Goal: Navigation & Orientation: Find specific page/section

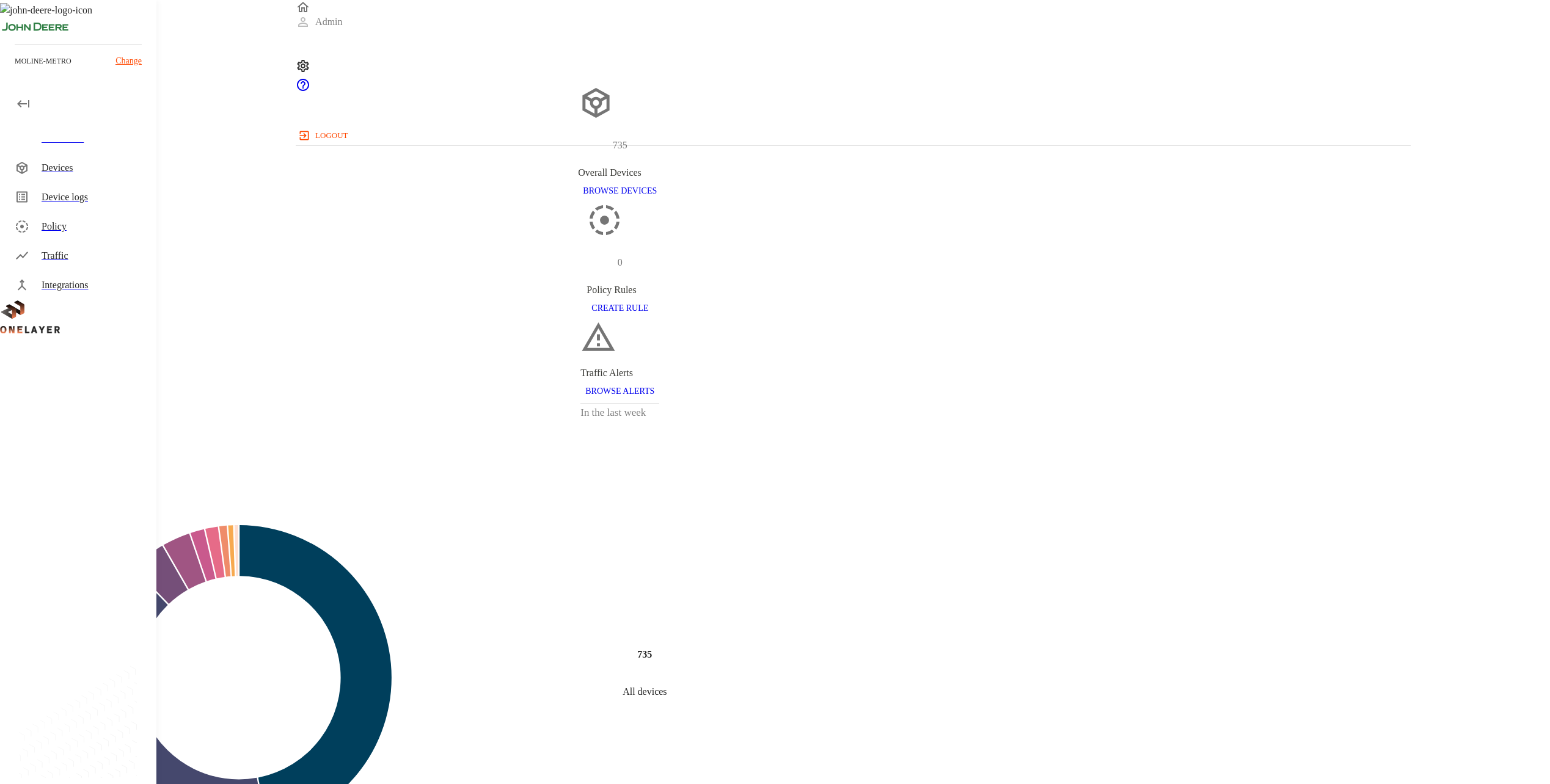
click at [79, 168] on div "Devices" at bounding box center [94, 168] width 105 height 15
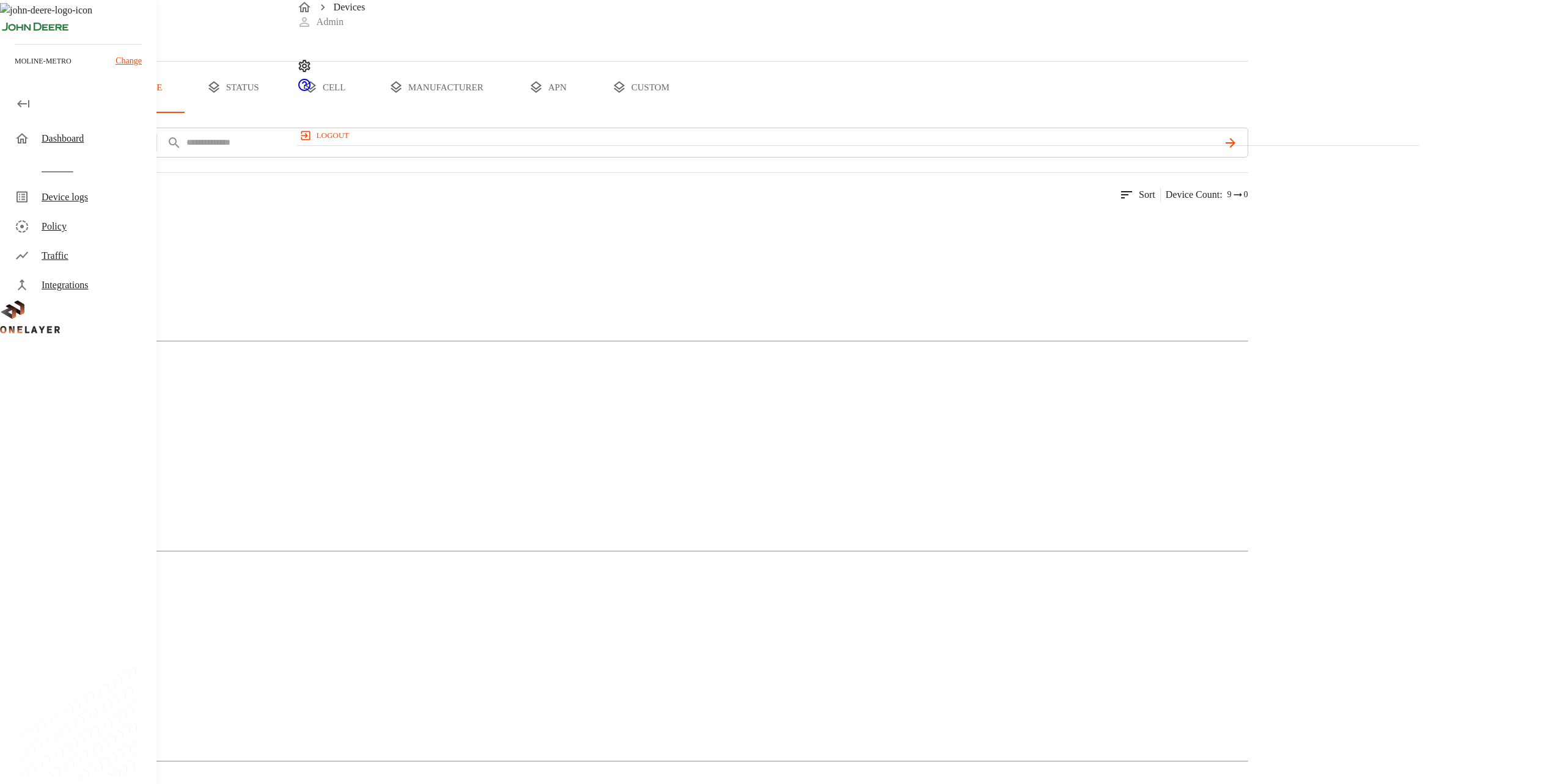
click at [25, 637] on figure at bounding box center [25, 645] width 0 height 15
click at [286, 404] on p "#8c40d7a4" at bounding box center [242, 398] width 87 height 12
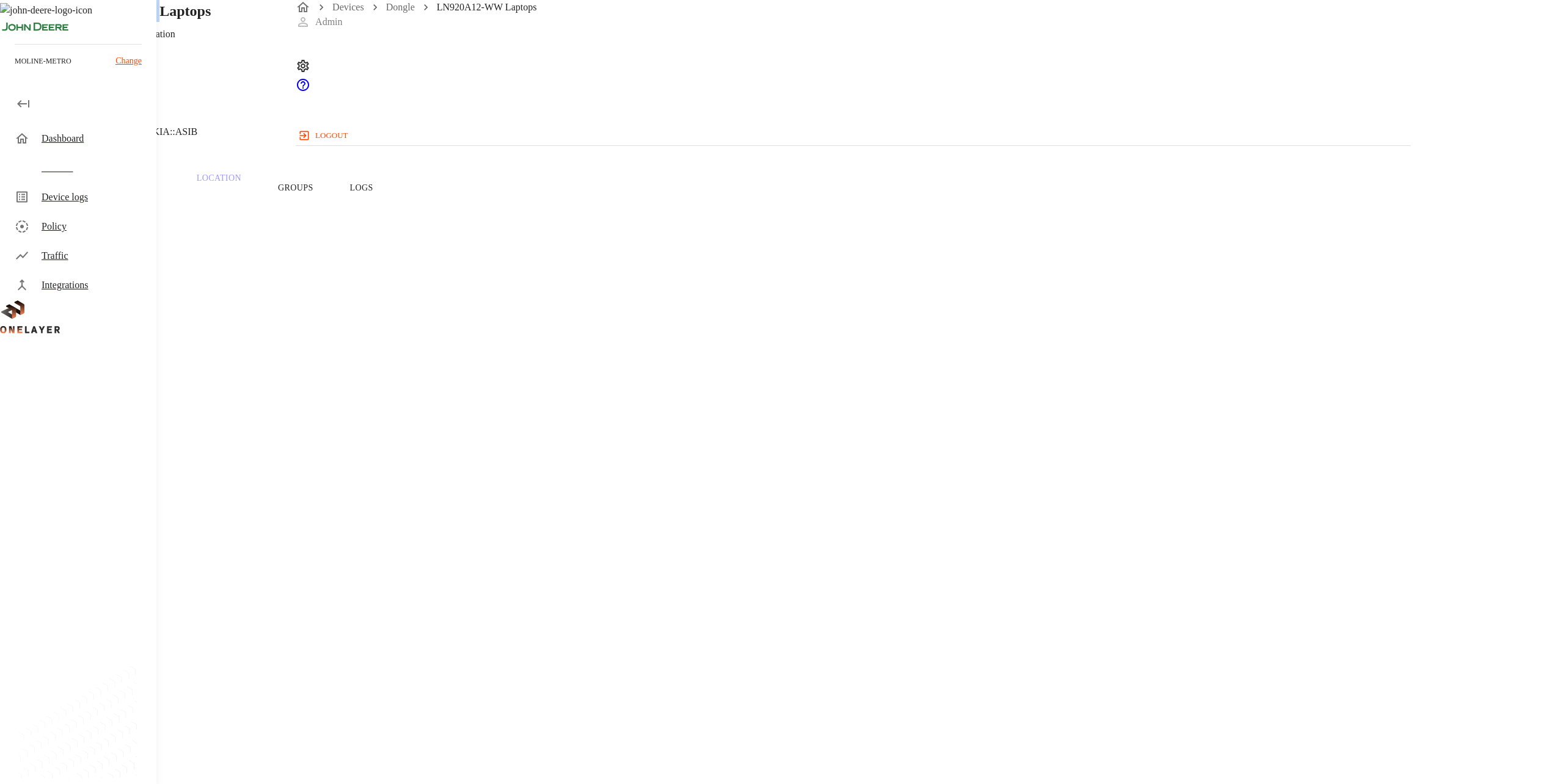
drag, startPoint x: 538, startPoint y: 95, endPoint x: 362, endPoint y: 94, distance: 176.0
click at [362, 94] on div "LN920A12-WW Laptops Getac Technology Corporation [TECHNICAL_ID] #8c40d7a4 Cell …" at bounding box center [620, 74] width 1240 height 149
copy div "LN920A12-WW"
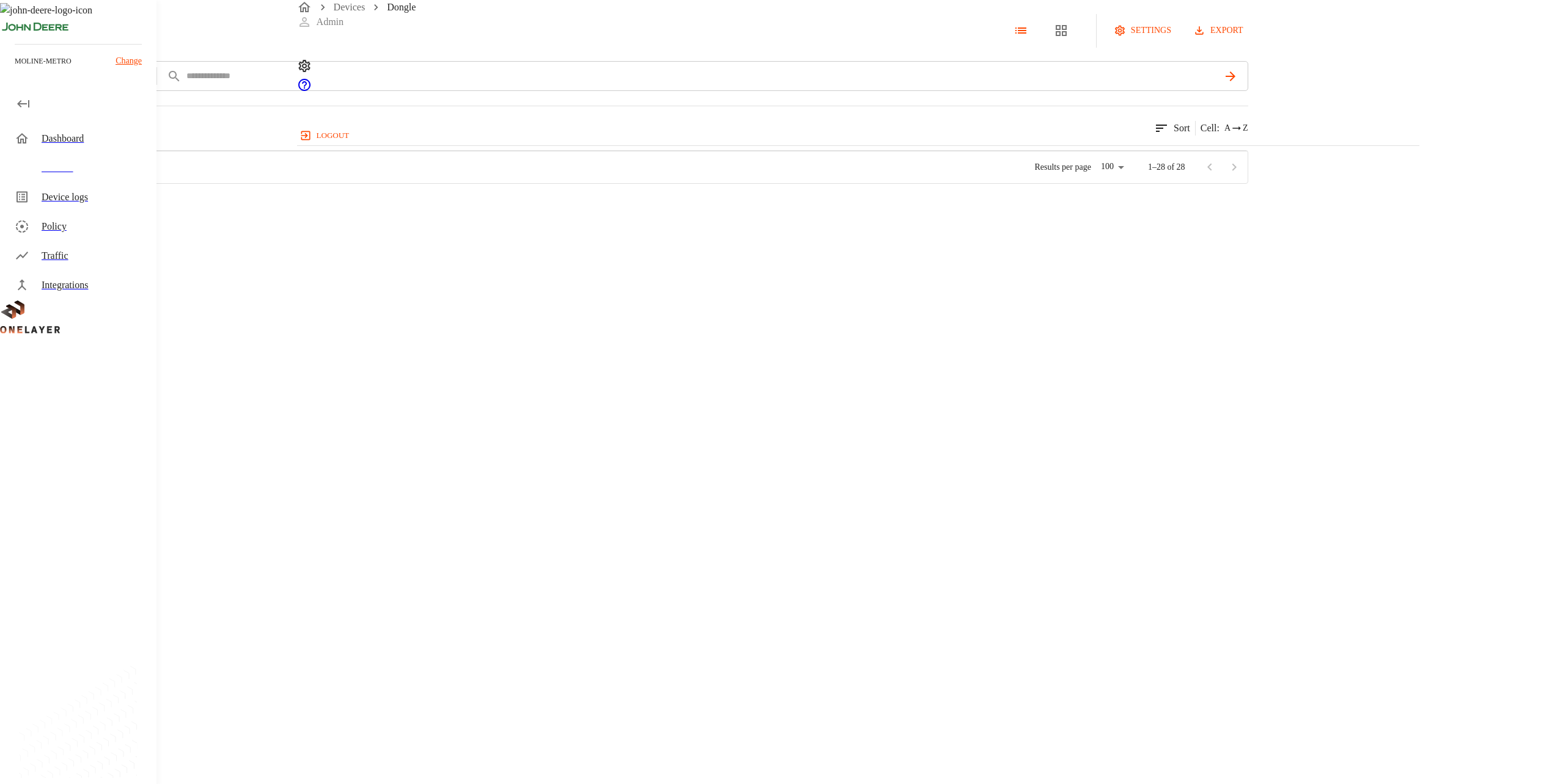
drag, startPoint x: 275, startPoint y: 133, endPoint x: 284, endPoint y: 124, distance: 12.7
click at [95, 232] on img at bounding box center [60, 224] width 70 height 15
click at [1471, 184] on div "Cellular Router settings export add filter IMEI **** 349 results match your cri…" at bounding box center [780, 92] width 1560 height 184
drag, startPoint x: 1478, startPoint y: 264, endPoint x: 1471, endPoint y: 267, distance: 7.6
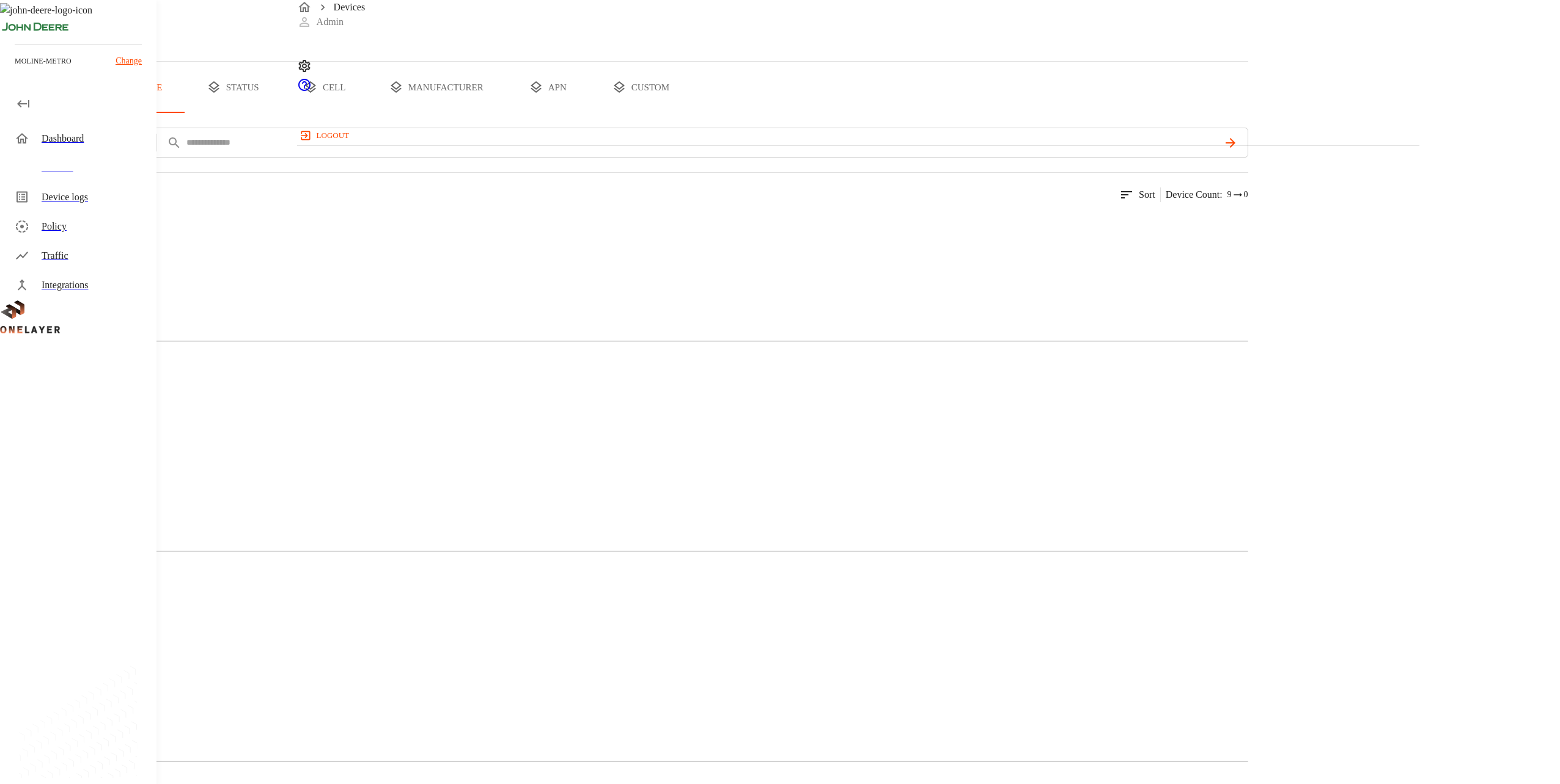
click at [712, 661] on div "Dongle" at bounding box center [624, 692] width 1248 height 61
click at [448, 405] on div "LN920A12-WW Laptops #8c40d7a4" at bounding box center [320, 383] width 256 height 44
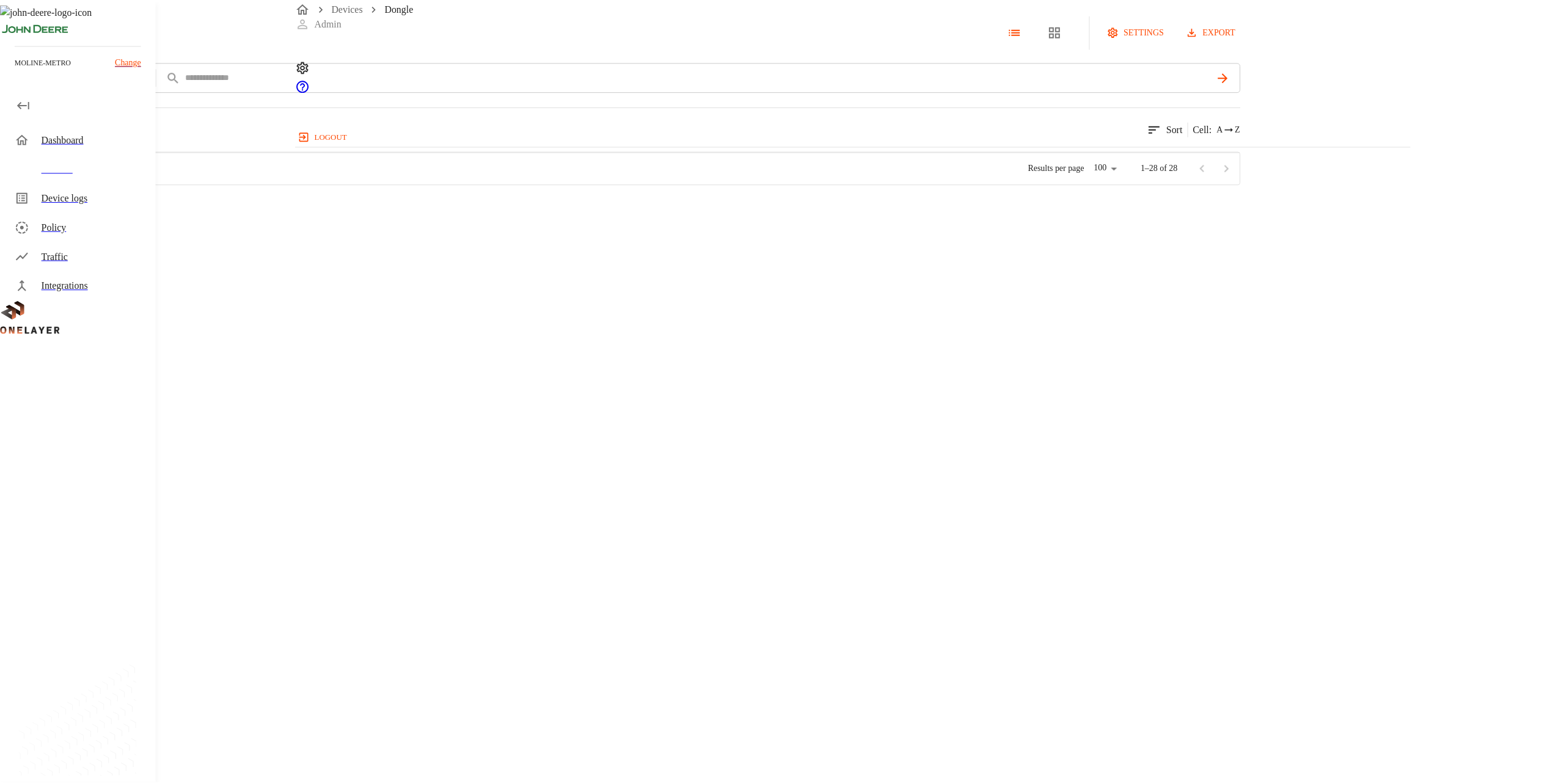
scroll to position [467, 1112]
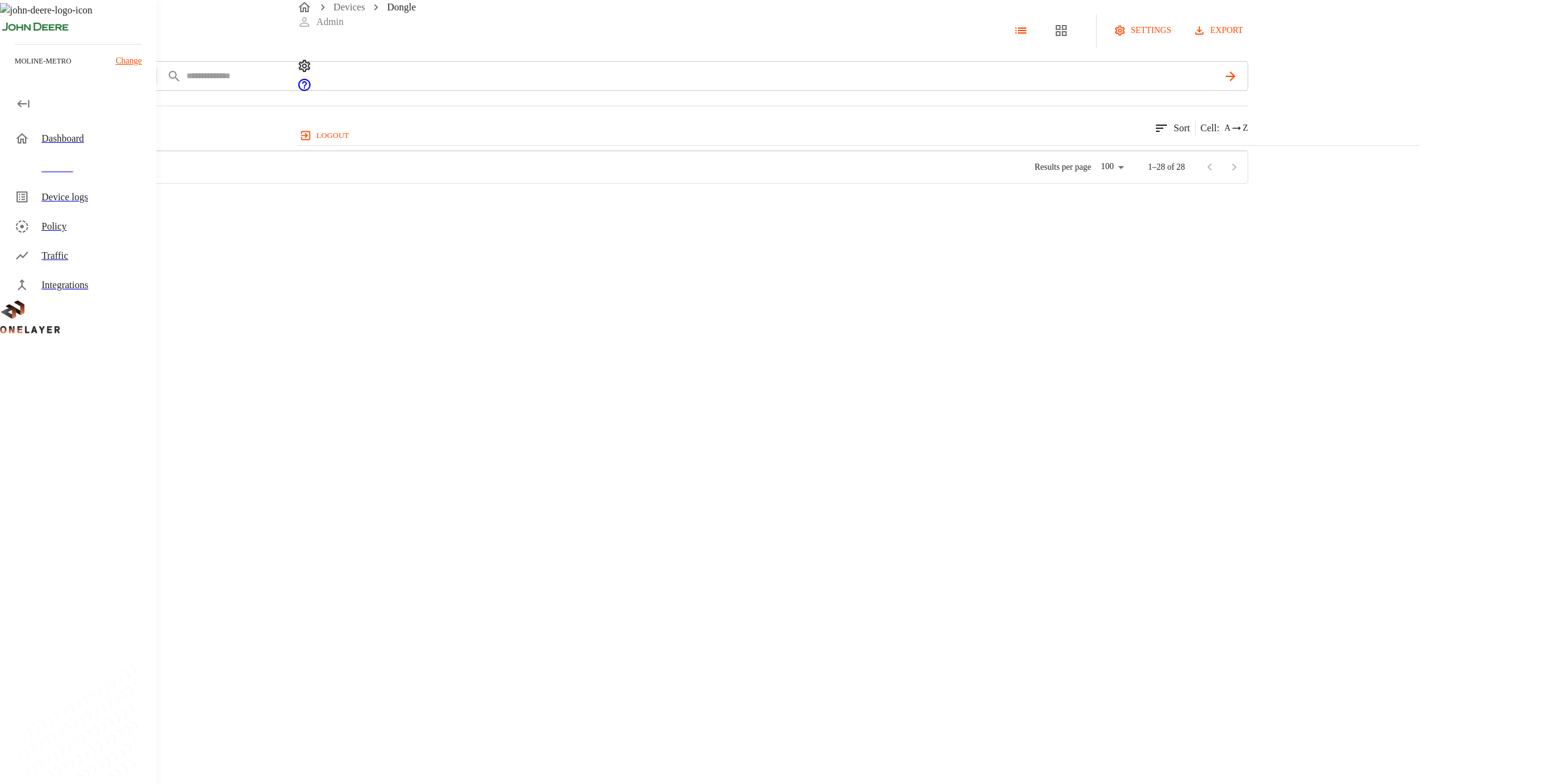
click at [286, 462] on p "LN920A12-WW Laptops" at bounding box center [242, 456] width 87 height 12
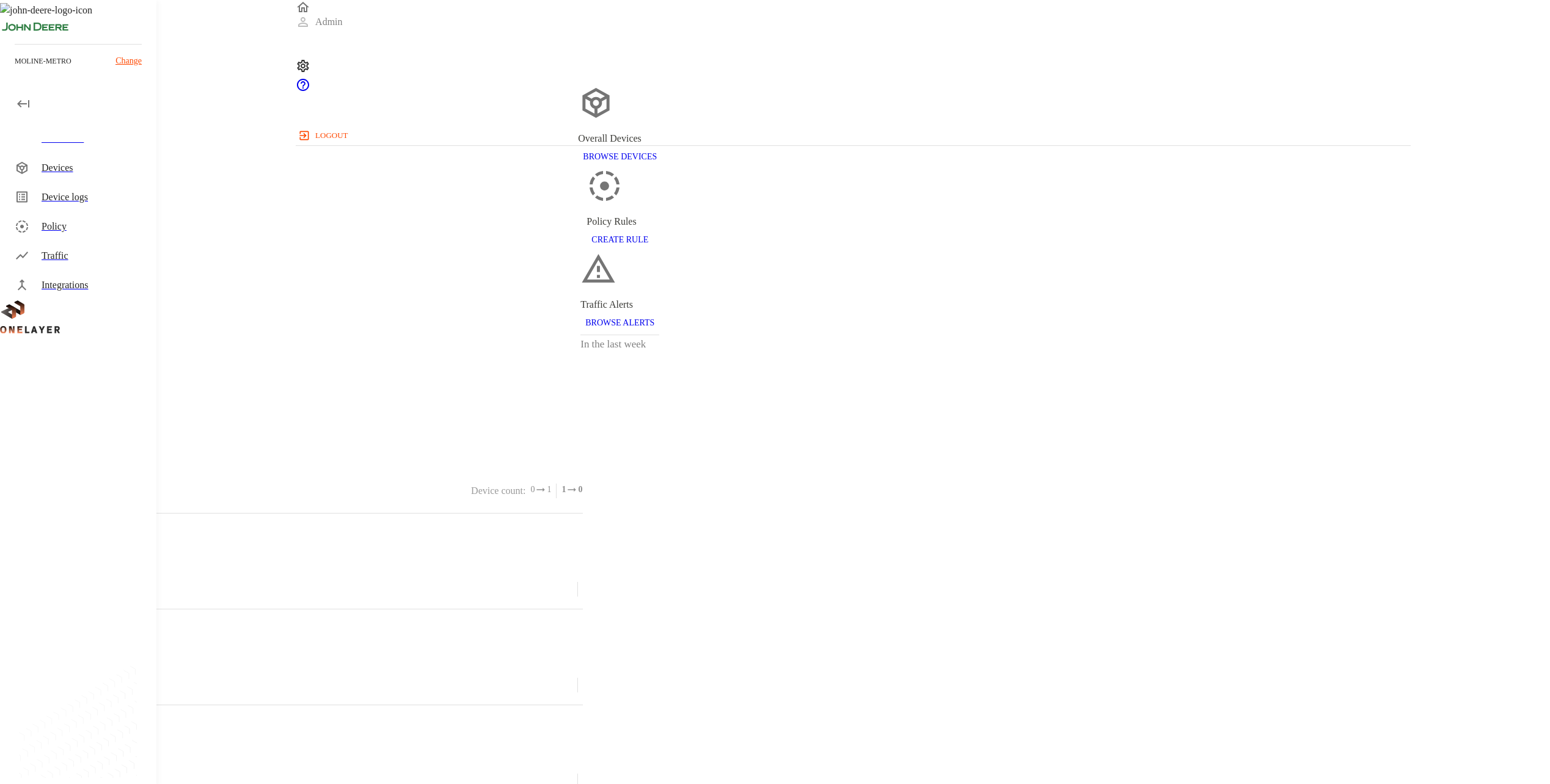
click at [84, 166] on div "Devices" at bounding box center [94, 168] width 105 height 15
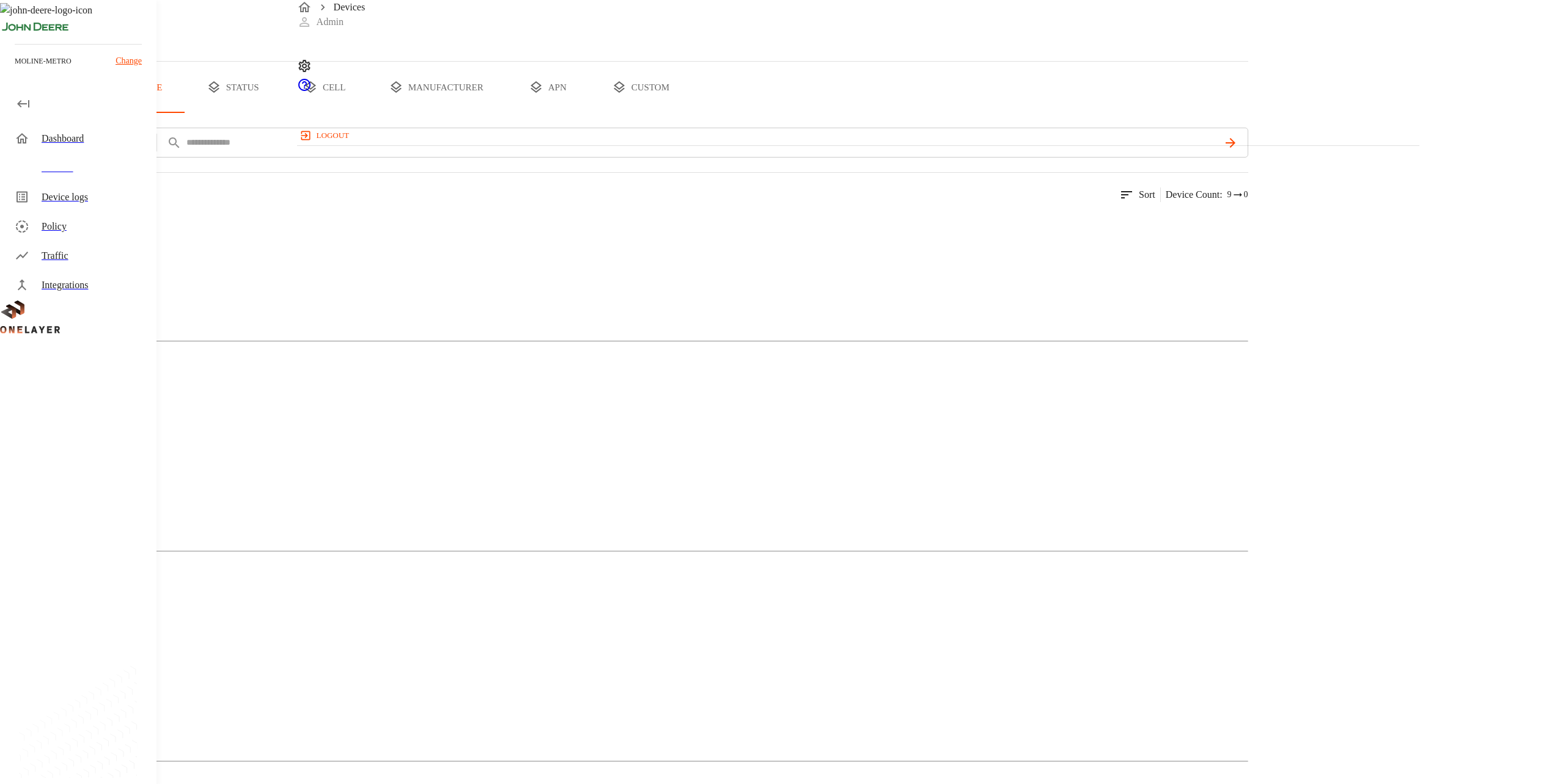
click at [310, 60] on icon at bounding box center [304, 66] width 12 height 12
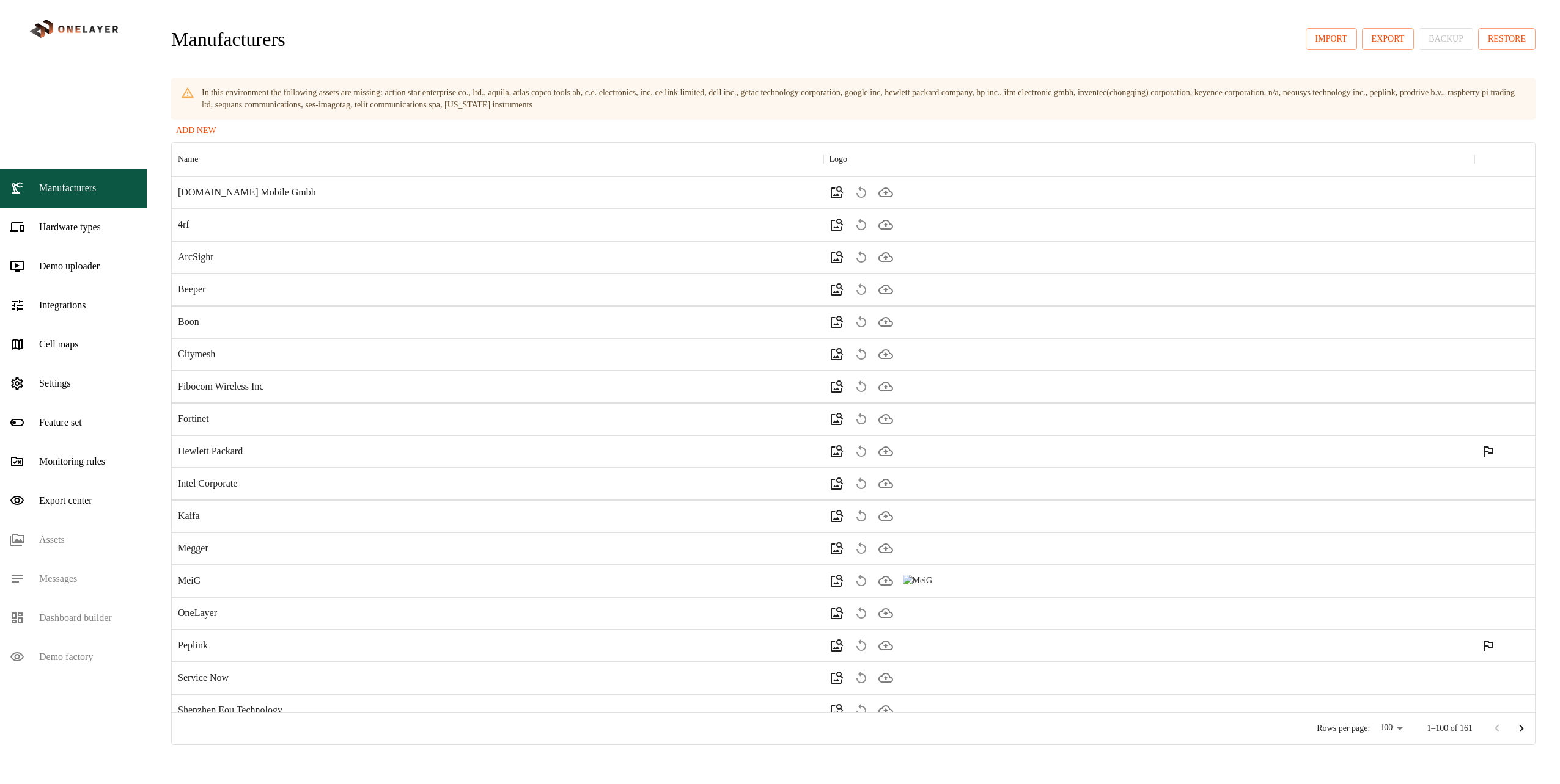
scroll to position [561, 1363]
click at [105, 454] on p "Monitoring rules" at bounding box center [72, 462] width 66 height 15
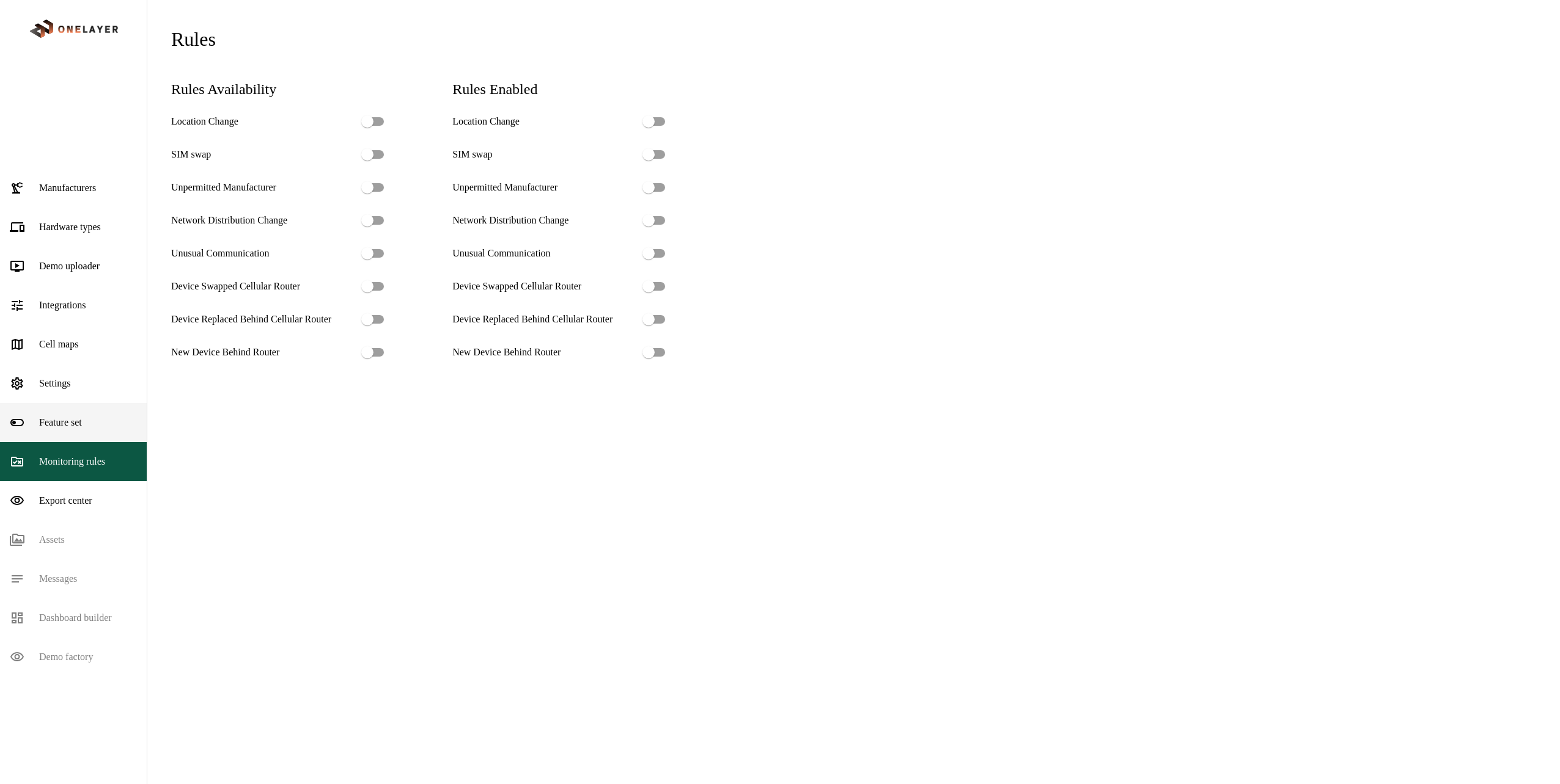
click at [124, 403] on div "Feature set" at bounding box center [73, 422] width 147 height 39
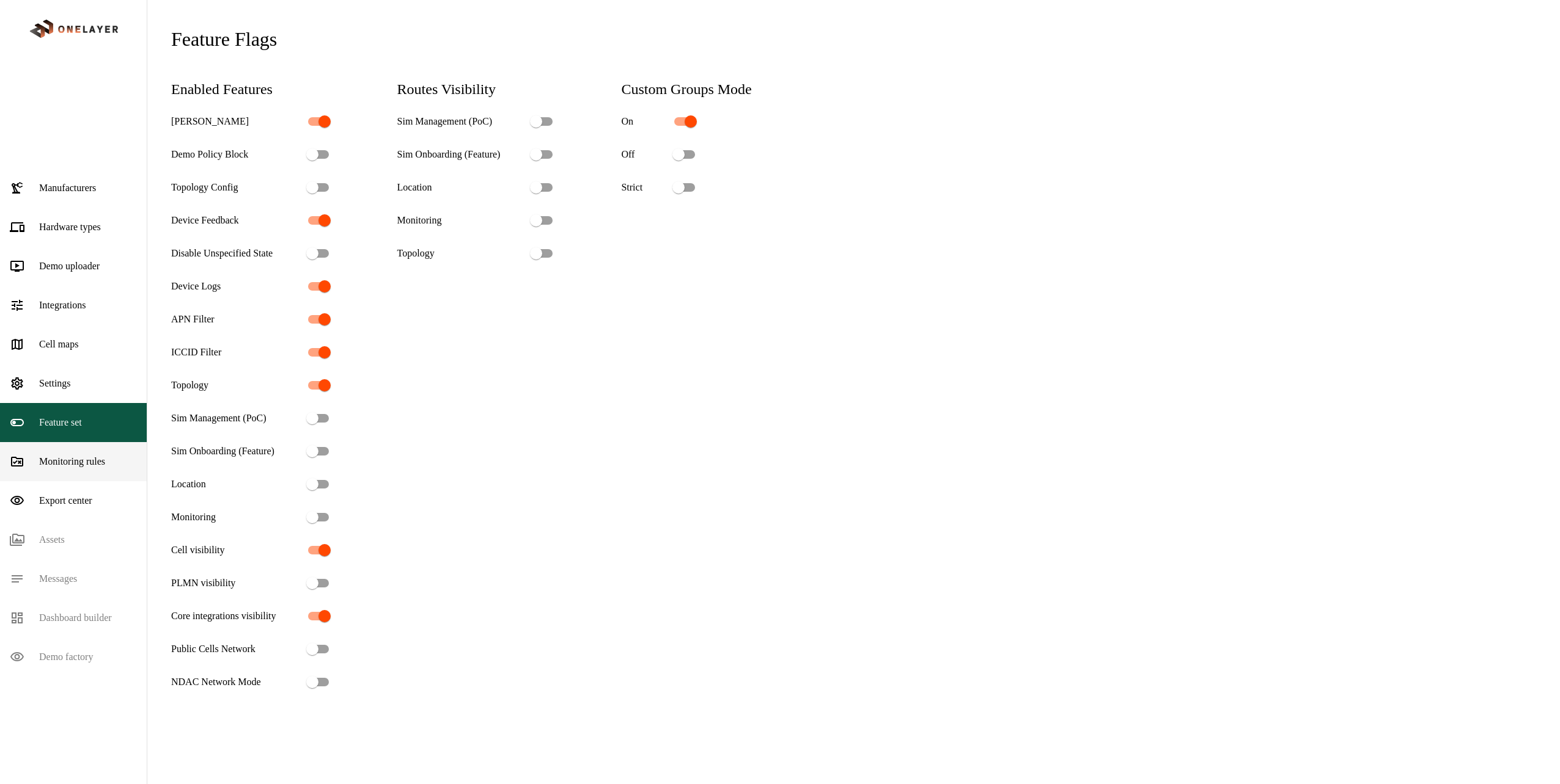
click at [98, 454] on p "Monitoring rules" at bounding box center [72, 462] width 66 height 15
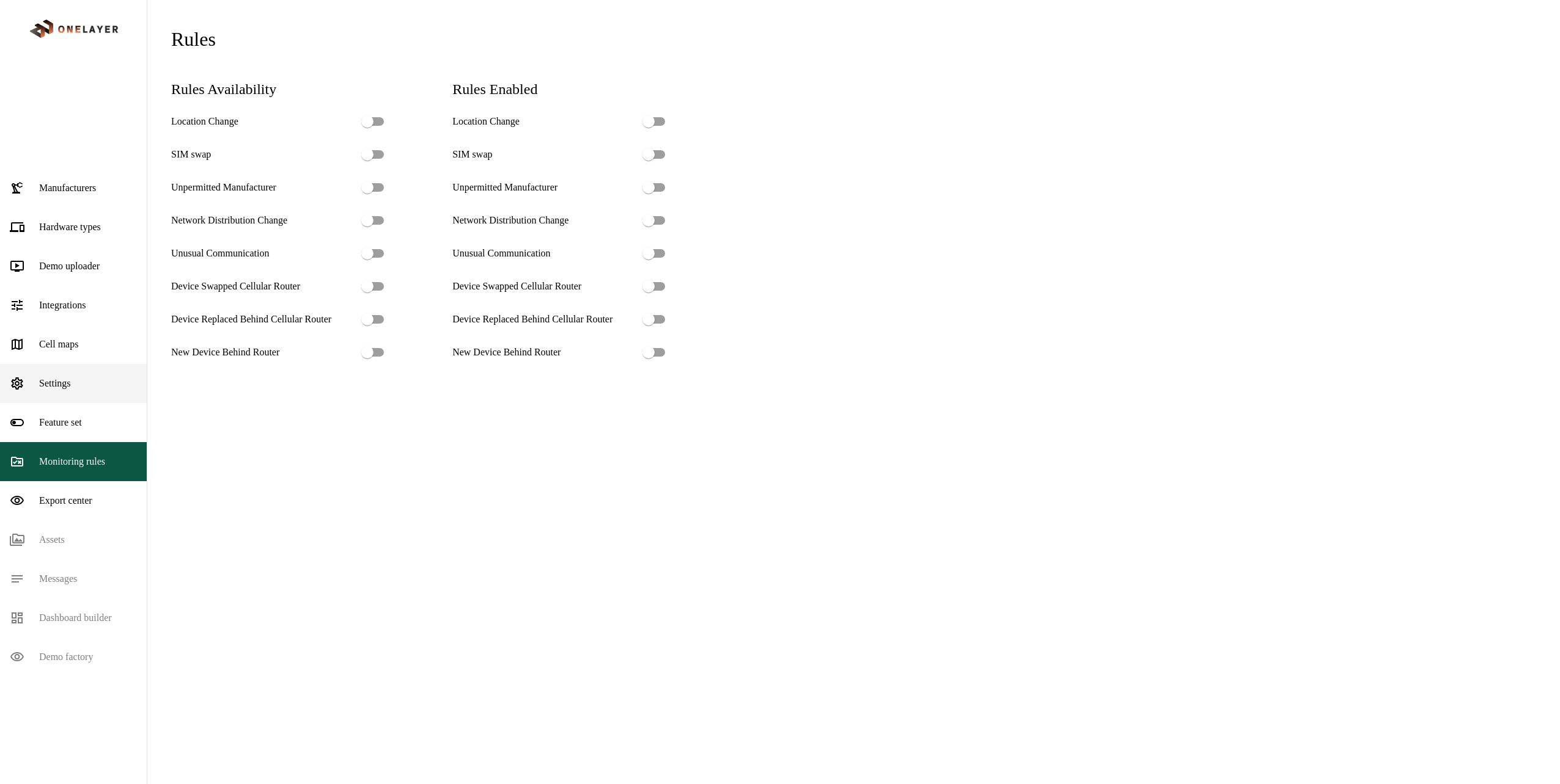
click at [102, 364] on div "Settings" at bounding box center [73, 383] width 147 height 39
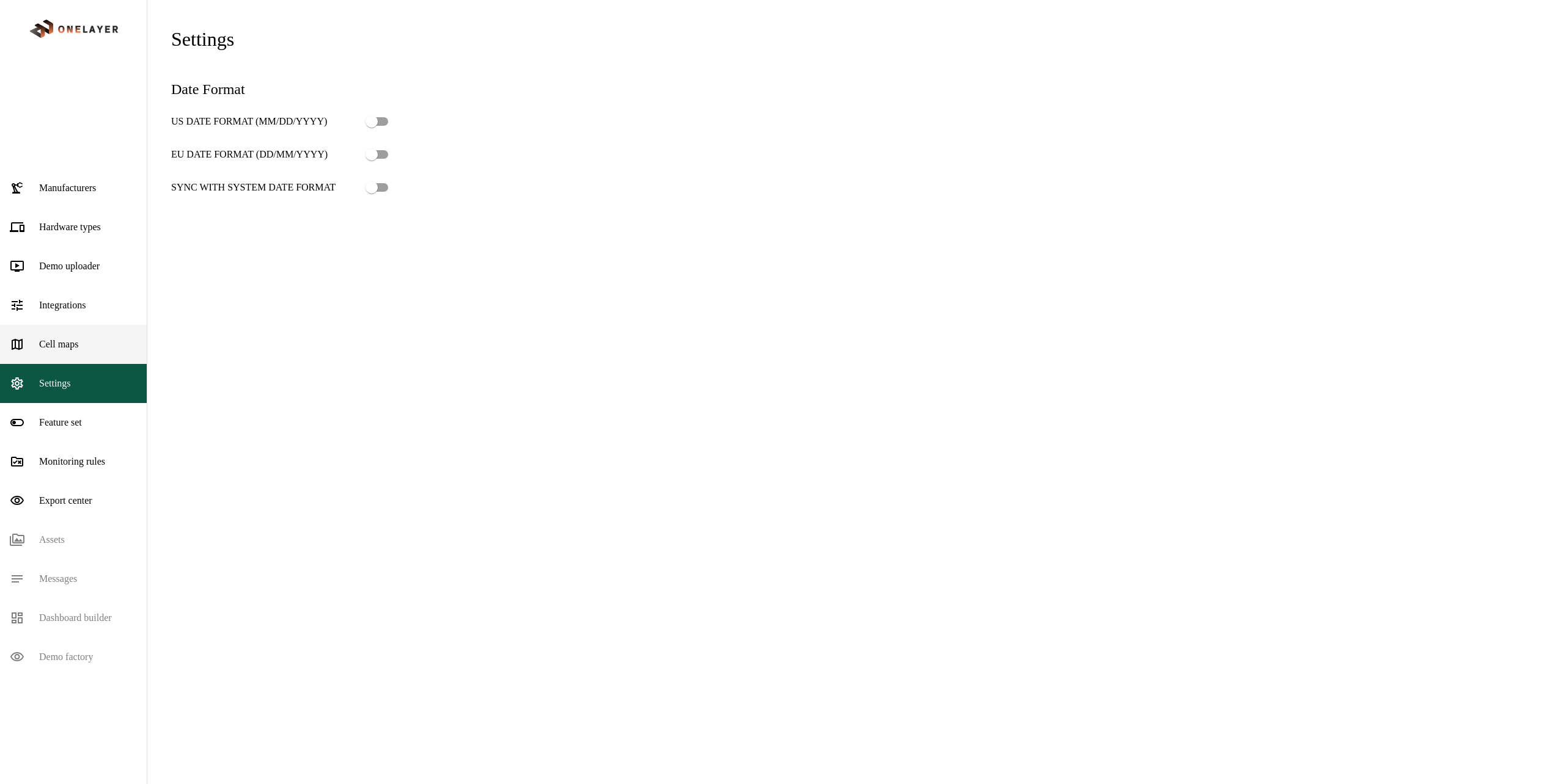
click at [110, 325] on div "Cell maps" at bounding box center [73, 344] width 147 height 39
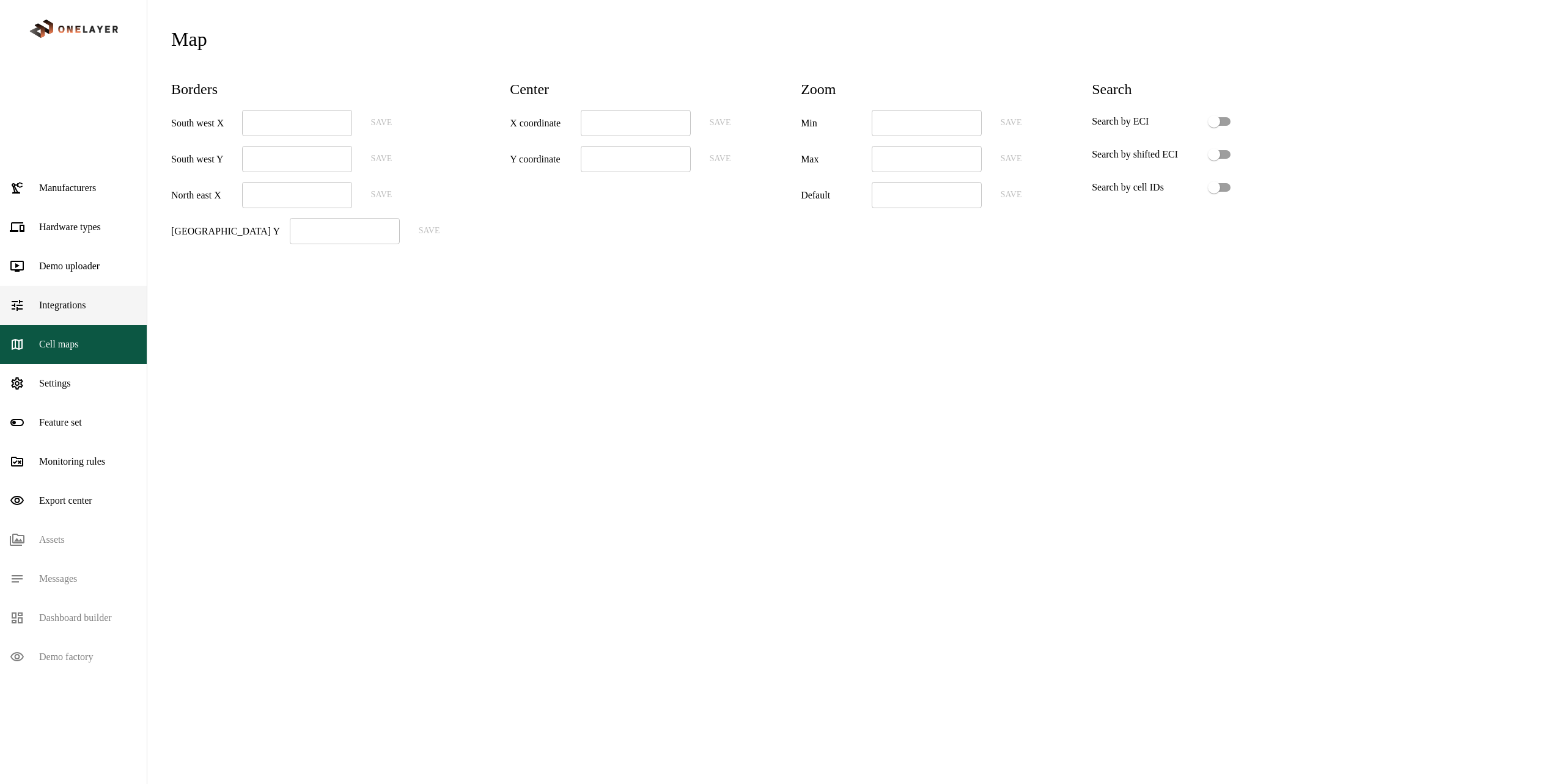
click at [115, 286] on div "Integrations" at bounding box center [73, 305] width 147 height 39
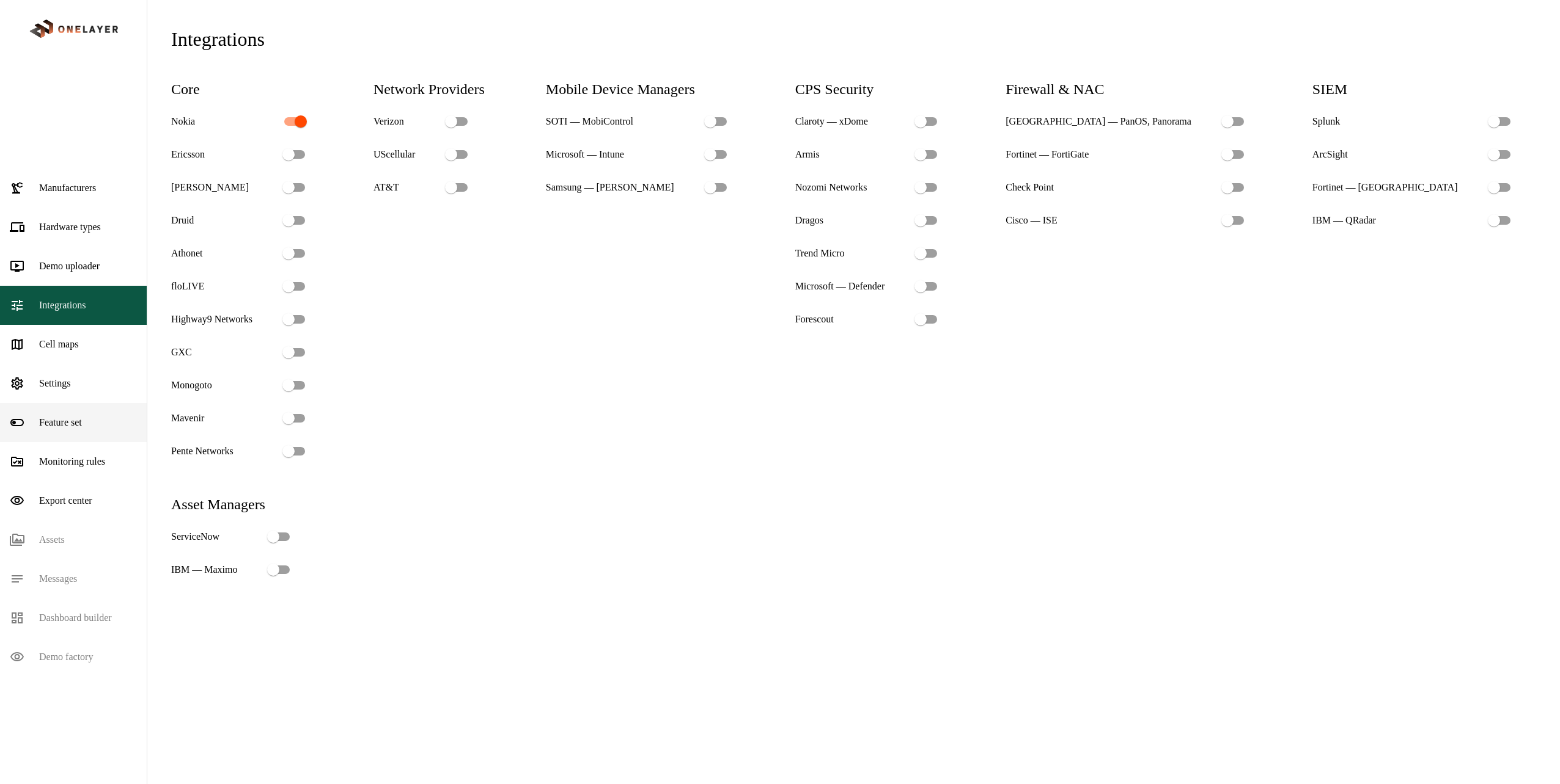
click at [97, 403] on div "Feature set" at bounding box center [73, 422] width 147 height 39
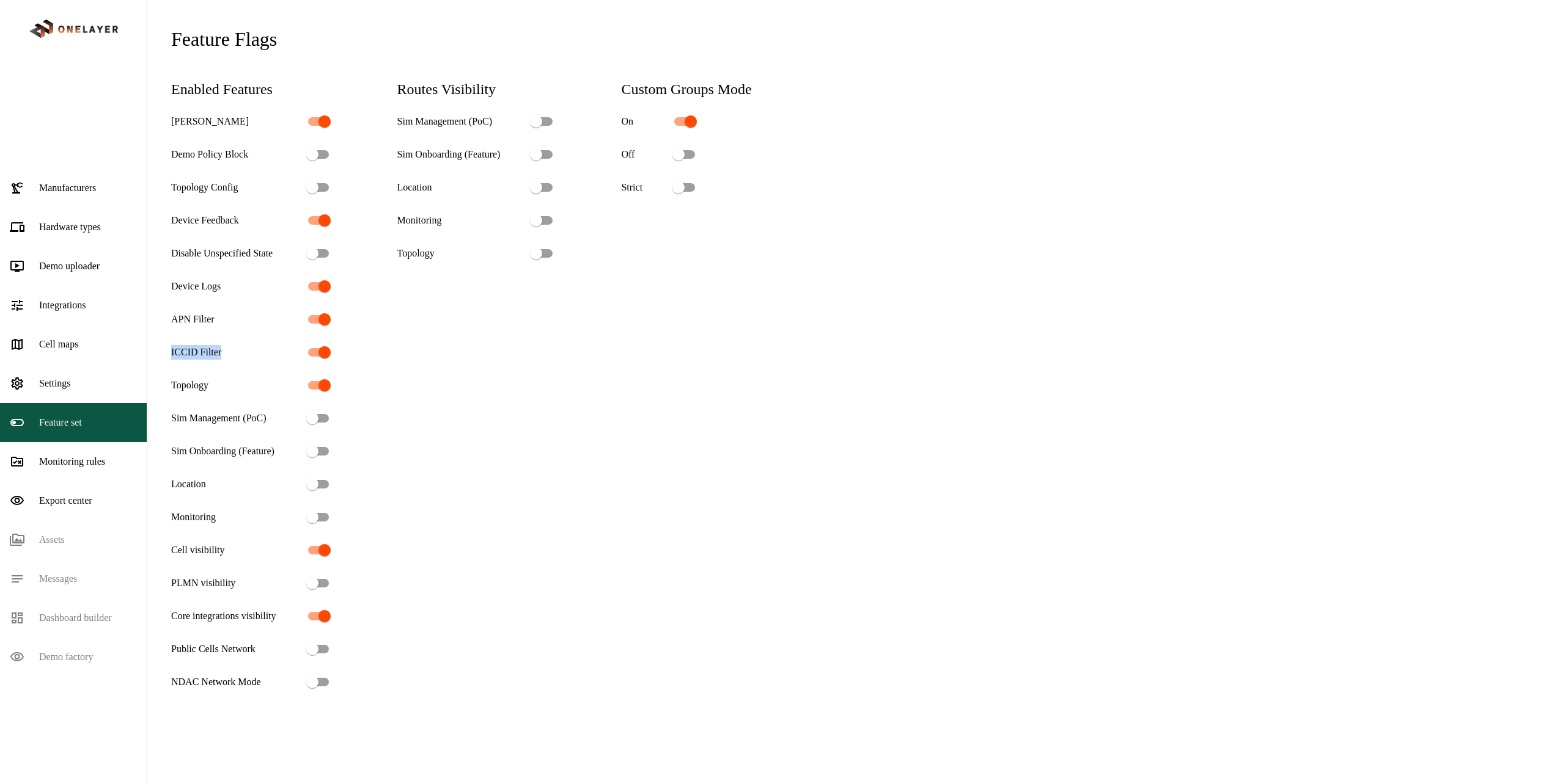
drag, startPoint x: 168, startPoint y: 348, endPoint x: 224, endPoint y: 351, distance: 56.1
click at [224, 351] on div "ICCID Filter" at bounding box center [254, 352] width 165 height 23
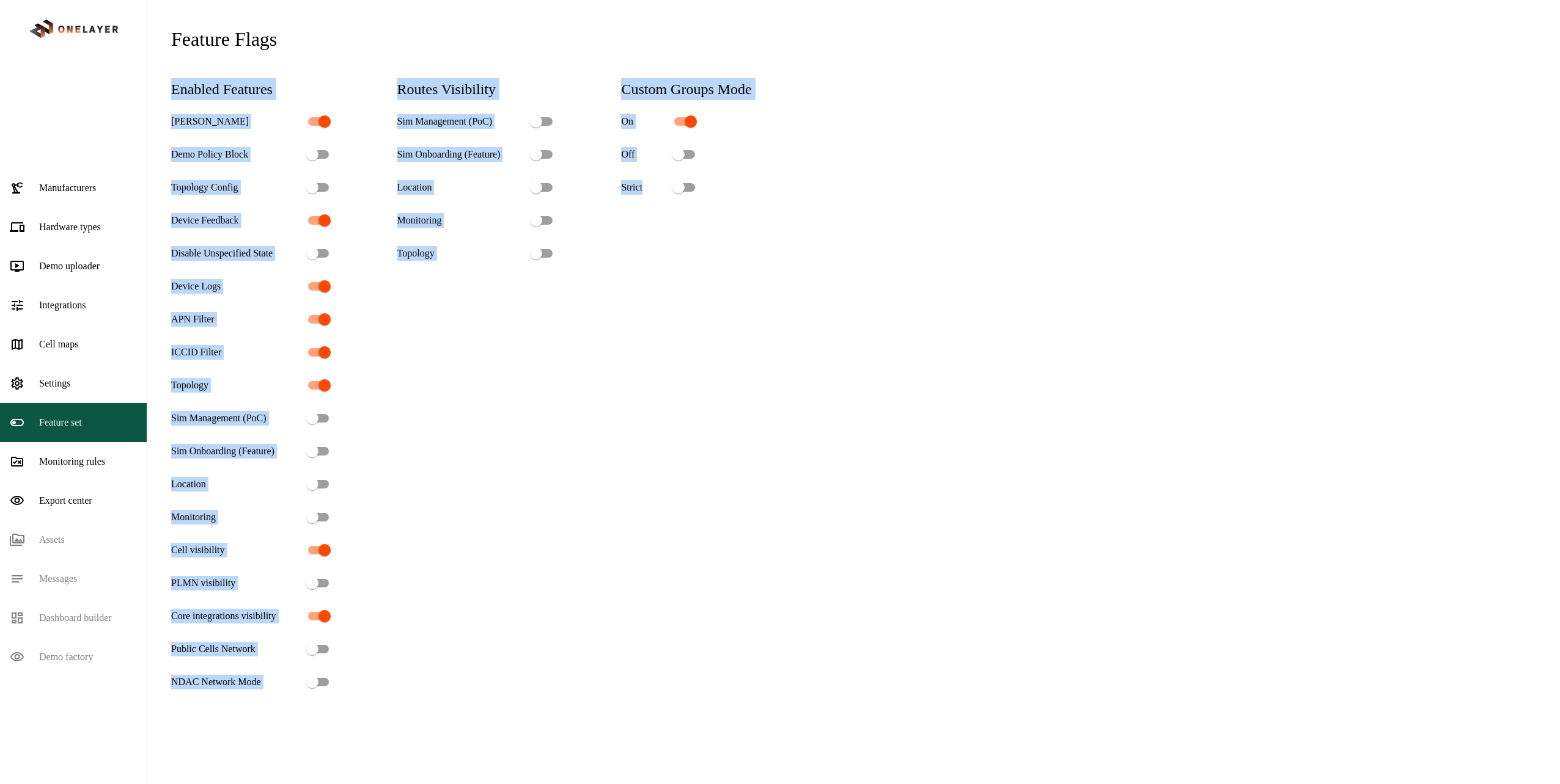
drag, startPoint x: 885, startPoint y: 653, endPoint x: 162, endPoint y: 71, distance: 928.1
click at [162, 71] on div "Feature flags Enabled features IMSI Alias Demo Policy Block Topology Config Dev…" at bounding box center [853, 397] width 1404 height 784
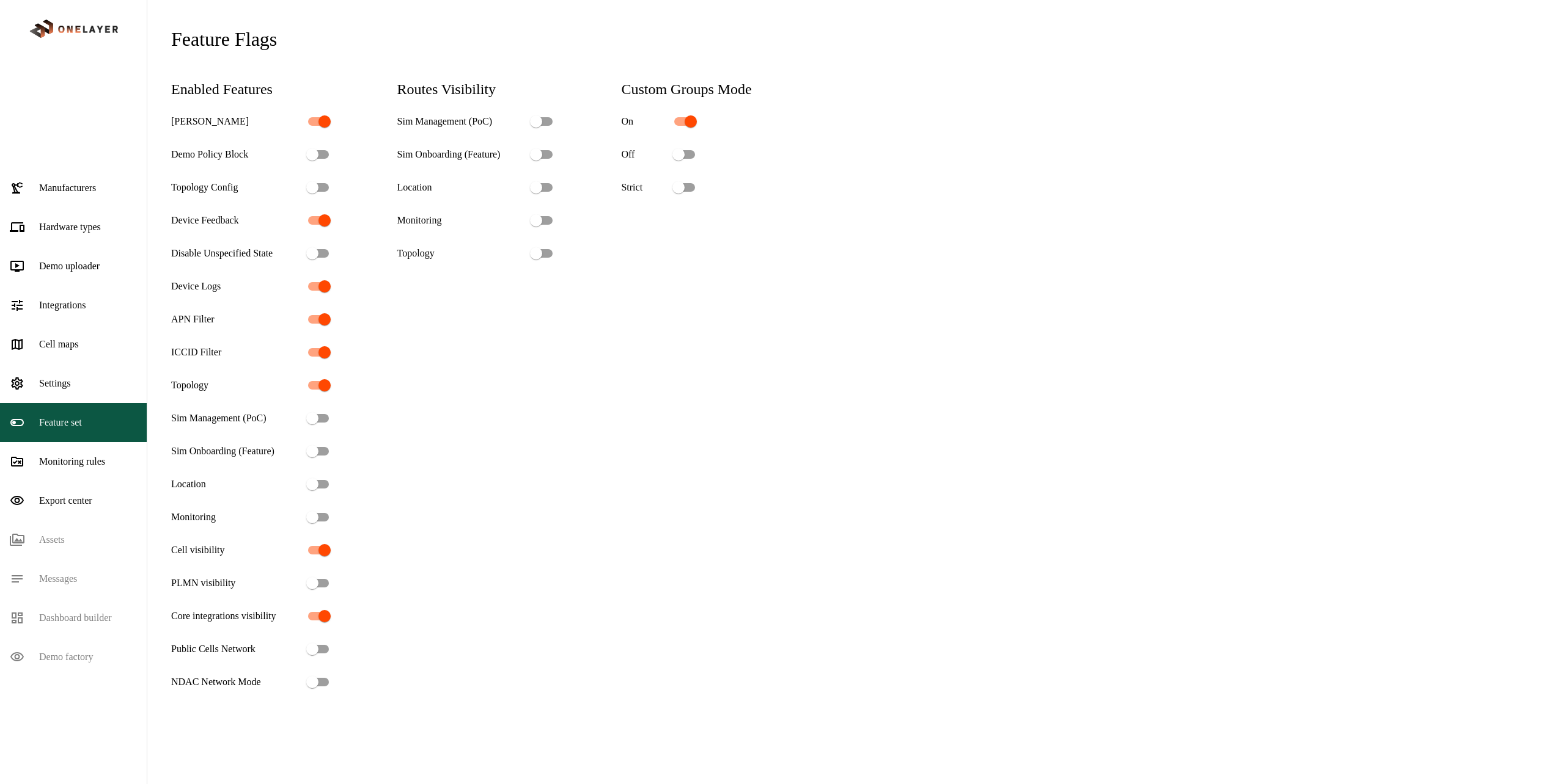
drag, startPoint x: 162, startPoint y: 71, endPoint x: 164, endPoint y: 43, distance: 28.1
click at [164, 43] on div "Feature flags Enabled features IMSI Alias Demo Policy Block Topology Config Dev…" at bounding box center [853, 397] width 1404 height 784
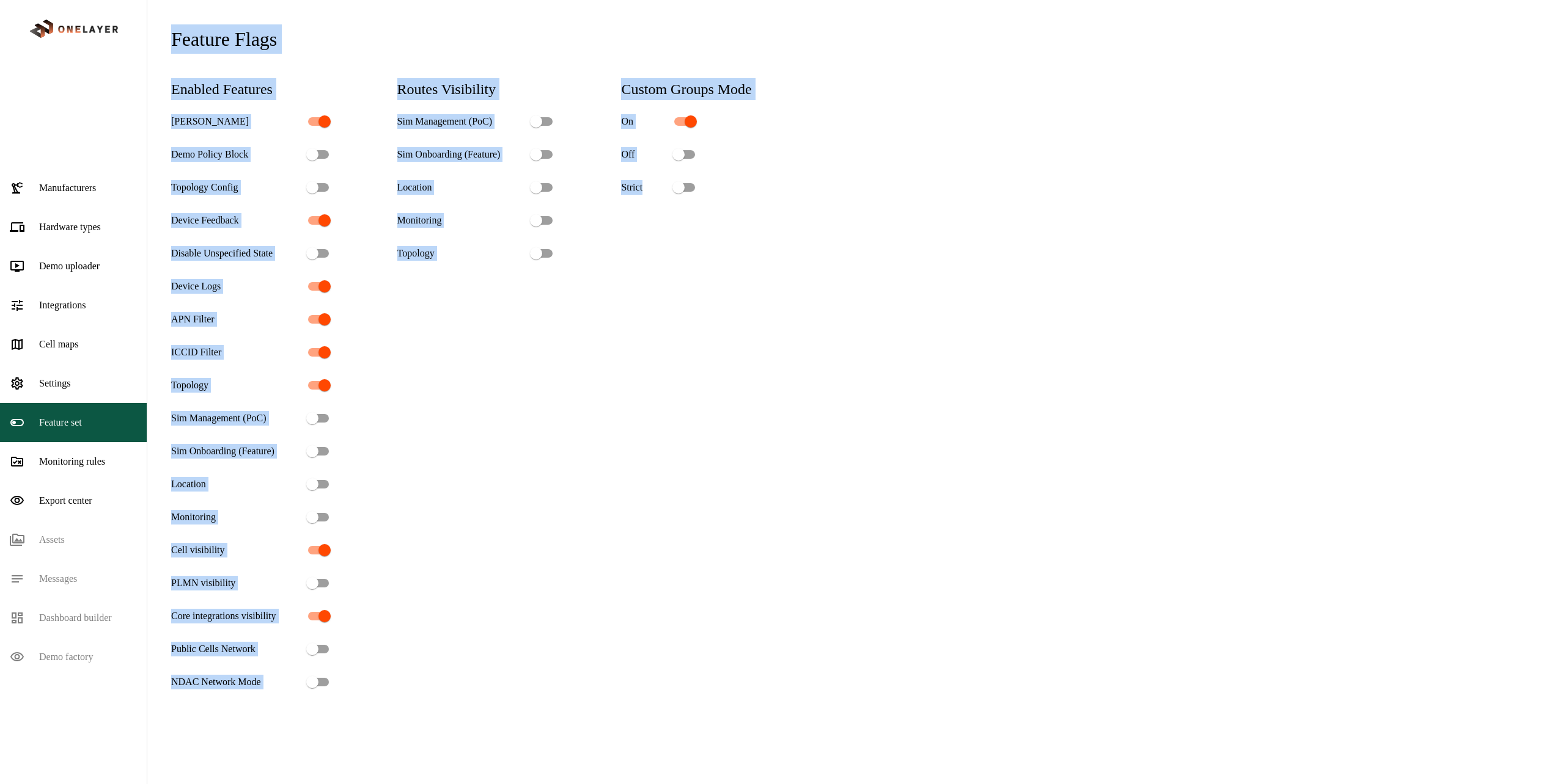
drag, startPoint x: 166, startPoint y: 31, endPoint x: 914, endPoint y: 580, distance: 927.8
click at [914, 580] on div "Feature flags Enabled features IMSI Alias Demo Policy Block Topology Config Dev…" at bounding box center [853, 397] width 1404 height 784
click at [914, 580] on div "Enabled features IMSI Alias Demo Policy Block Topology Config Device Feedback D…" at bounding box center [853, 386] width 1364 height 616
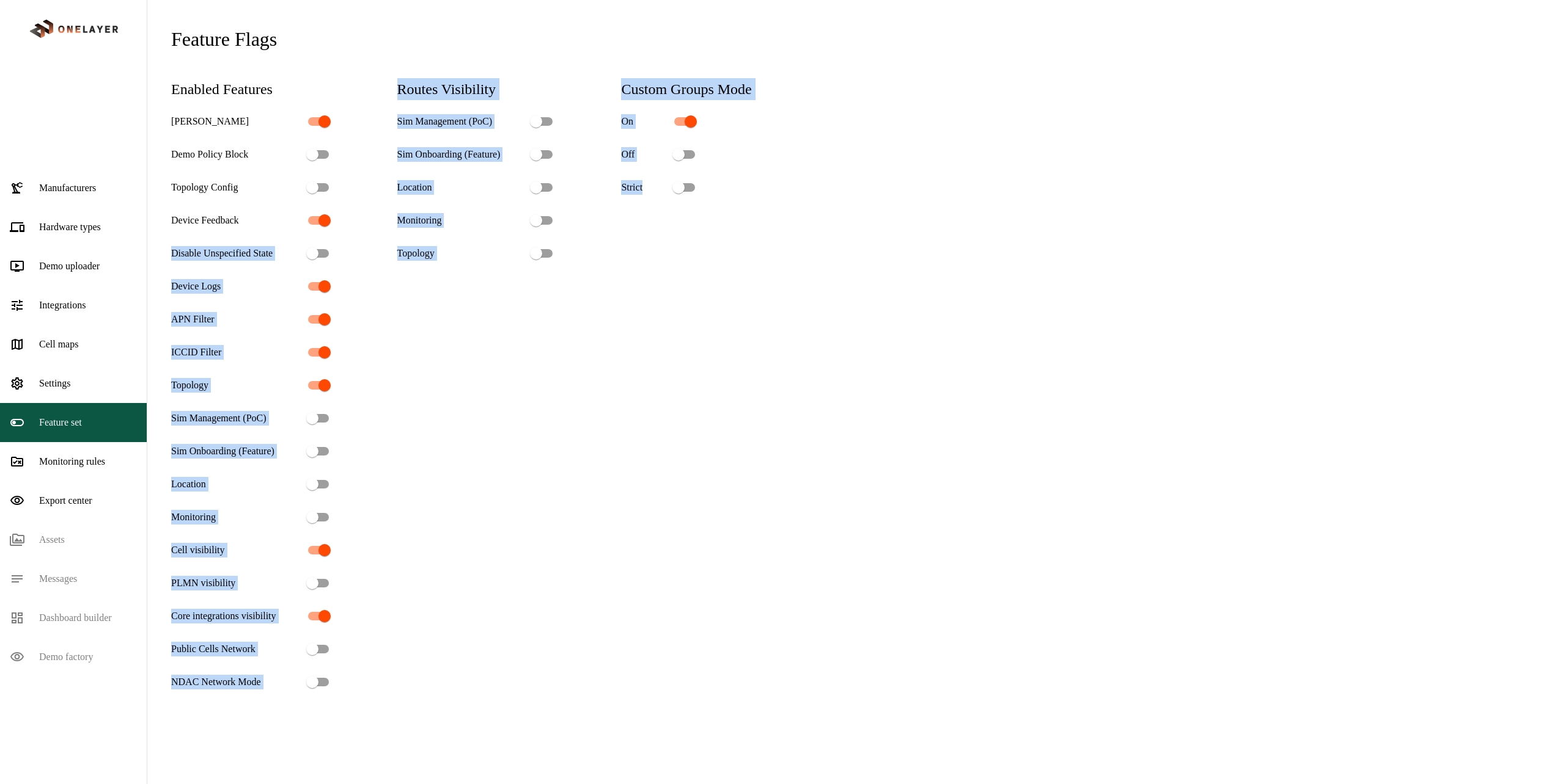
drag, startPoint x: 802, startPoint y: 532, endPoint x: 255, endPoint y: 202, distance: 638.8
click at [255, 202] on div "Enabled features IMSI Alias Demo Policy Block Topology Config Device Feedback D…" at bounding box center [853, 386] width 1364 height 616
click at [781, 468] on div "Enabled features IMSI Alias Demo Policy Block Topology Config Device Feedback D…" at bounding box center [853, 386] width 1364 height 616
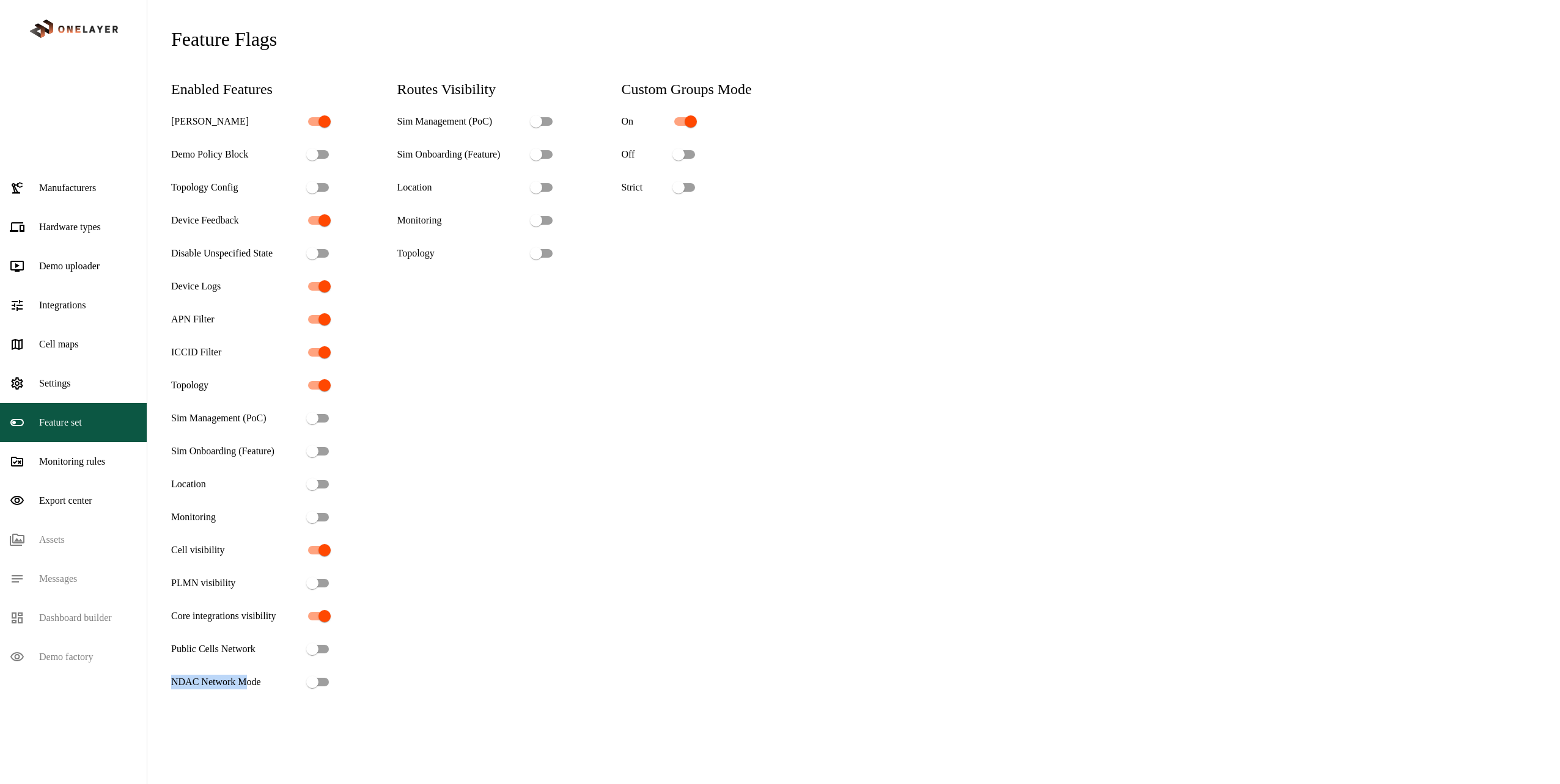
drag, startPoint x: 166, startPoint y: 686, endPoint x: 241, endPoint y: 682, distance: 75.1
click at [241, 682] on div "Feature flags Enabled features IMSI Alias Demo Policy Block Topology Config Dev…" at bounding box center [853, 397] width 1404 height 784
click at [241, 682] on p "NDAC Network Mode" at bounding box center [216, 683] width 90 height 15
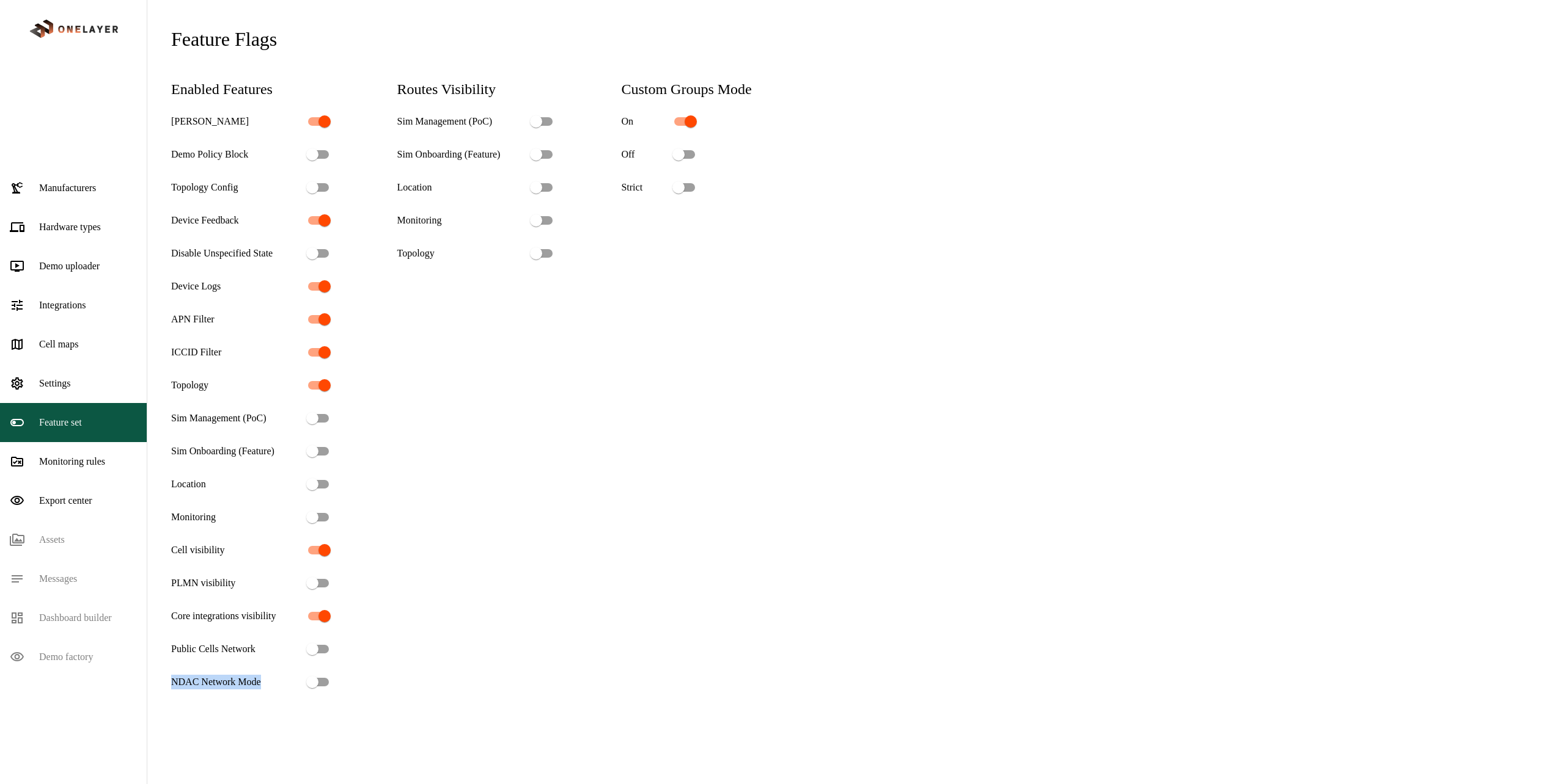
drag, startPoint x: 241, startPoint y: 682, endPoint x: 221, endPoint y: 678, distance: 20.4
click at [221, 678] on p "NDAC Network Mode" at bounding box center [216, 683] width 90 height 15
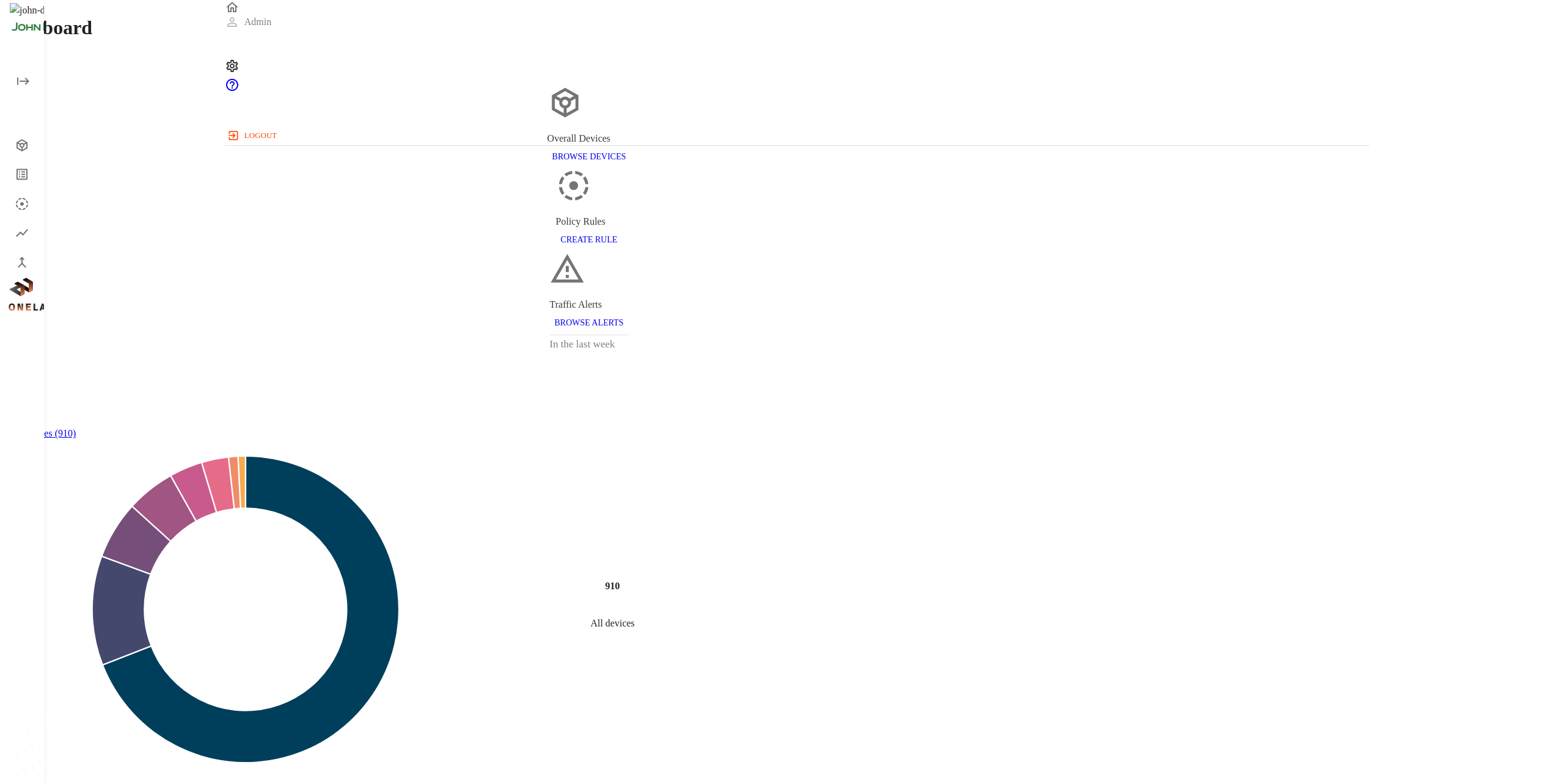
click at [27, 141] on icon "Devices" at bounding box center [22, 145] width 15 height 15
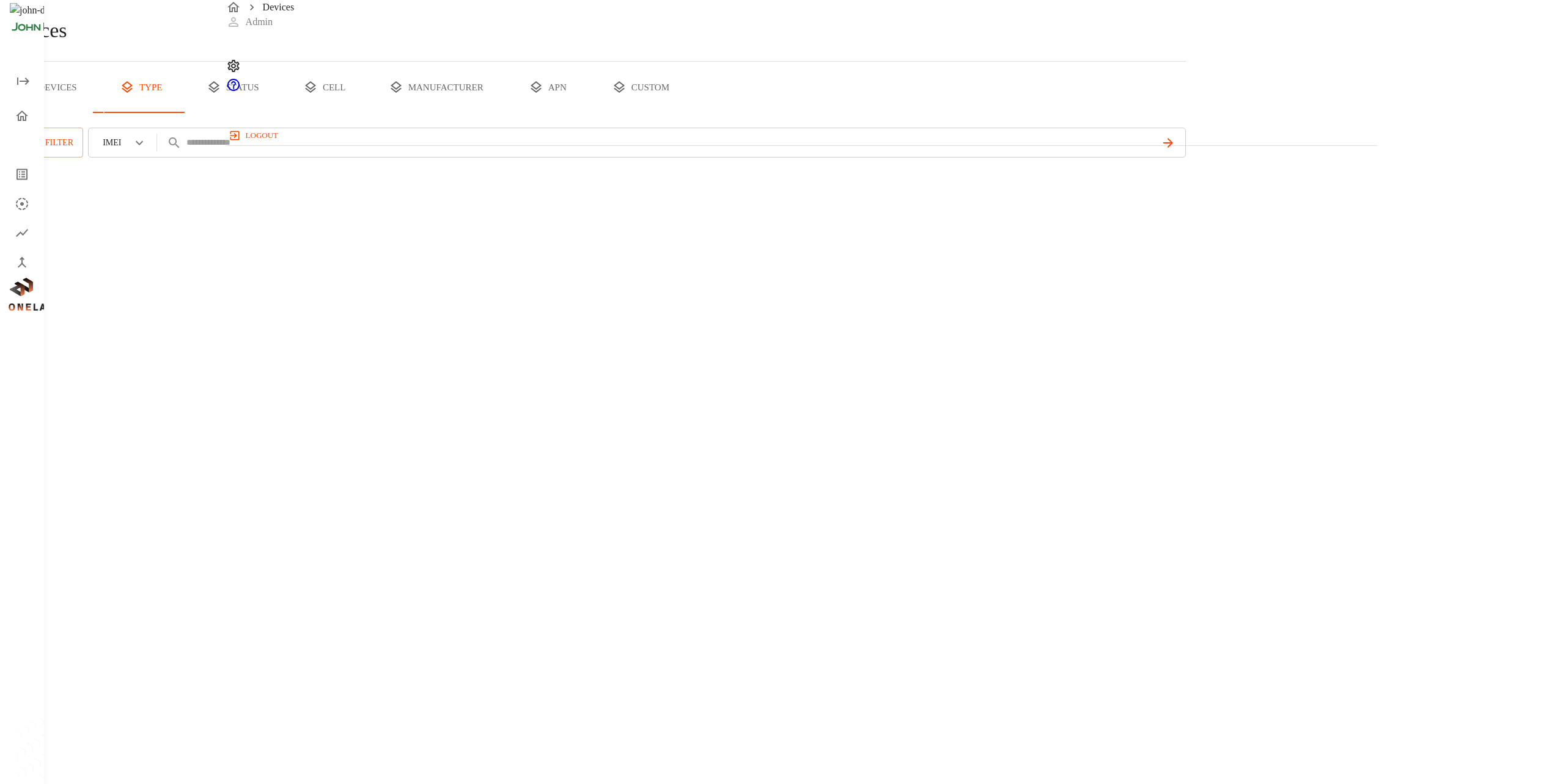
click at [29, 109] on div "Dashboard" at bounding box center [25, 115] width 39 height 25
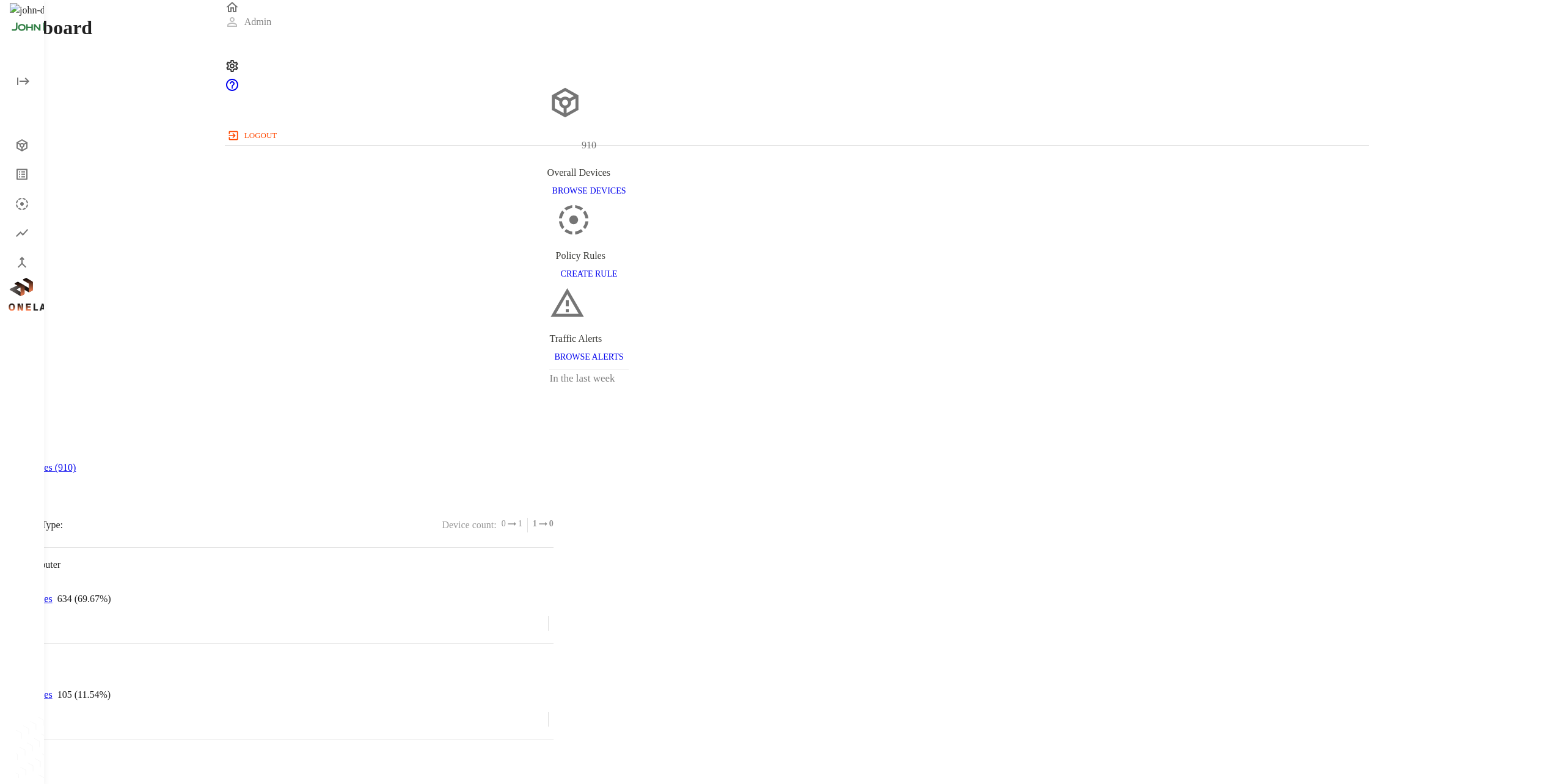
click at [9, 149] on div "Devices" at bounding box center [25, 145] width 39 height 25
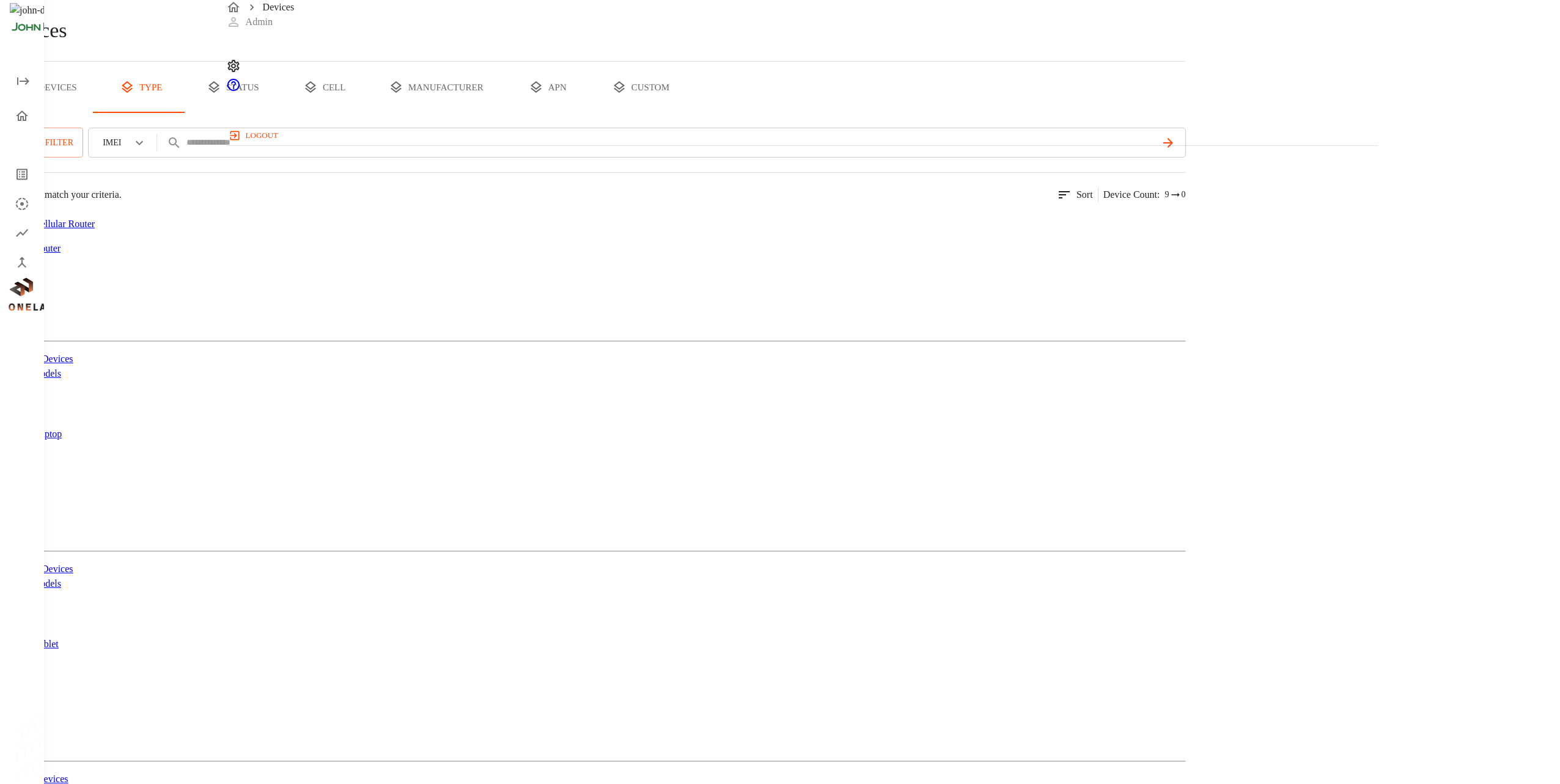
click at [279, 113] on button "status" at bounding box center [232, 87] width 92 height 51
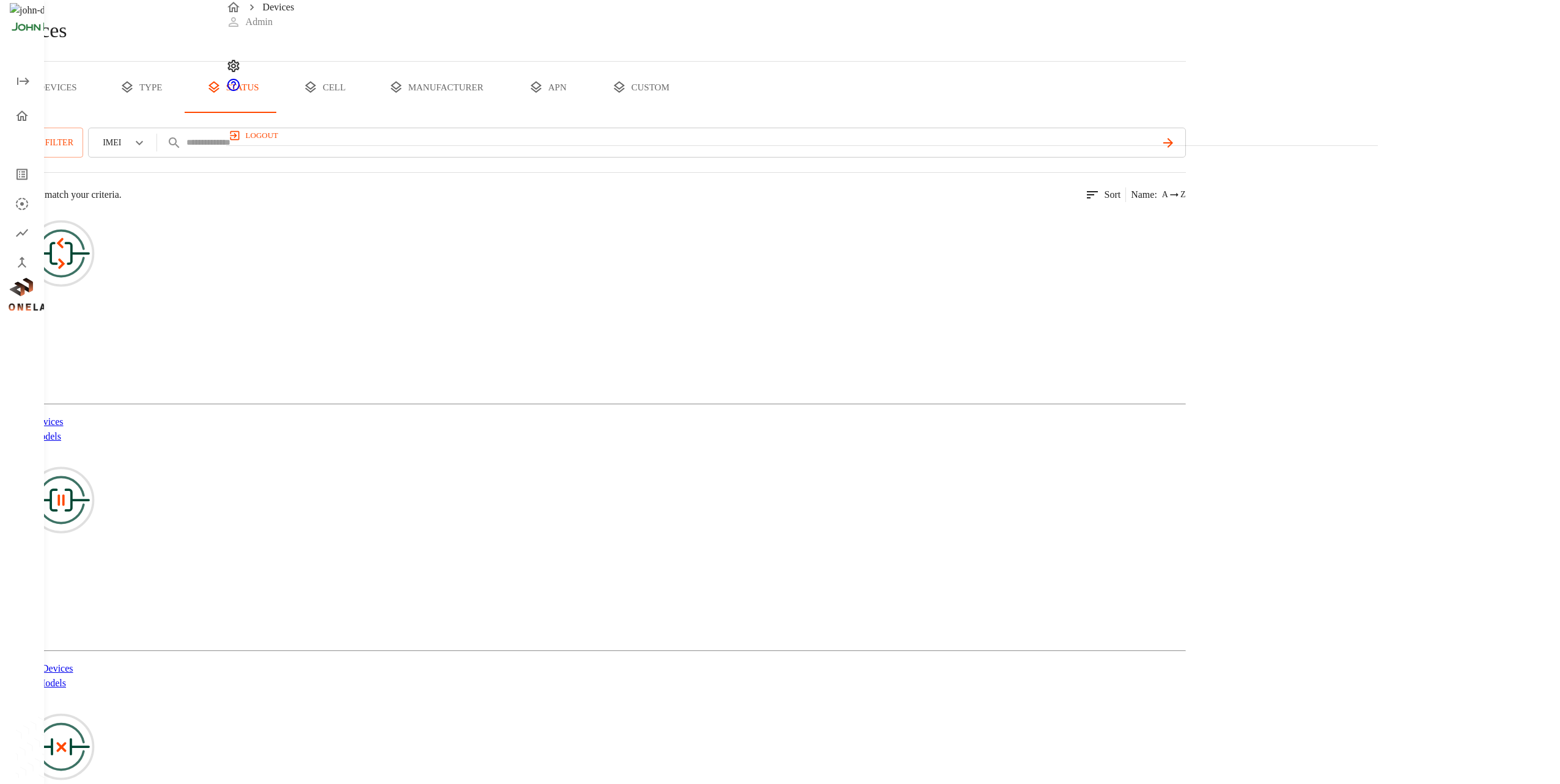
click at [134, 95] on icon "device tabs" at bounding box center [127, 87] width 15 height 15
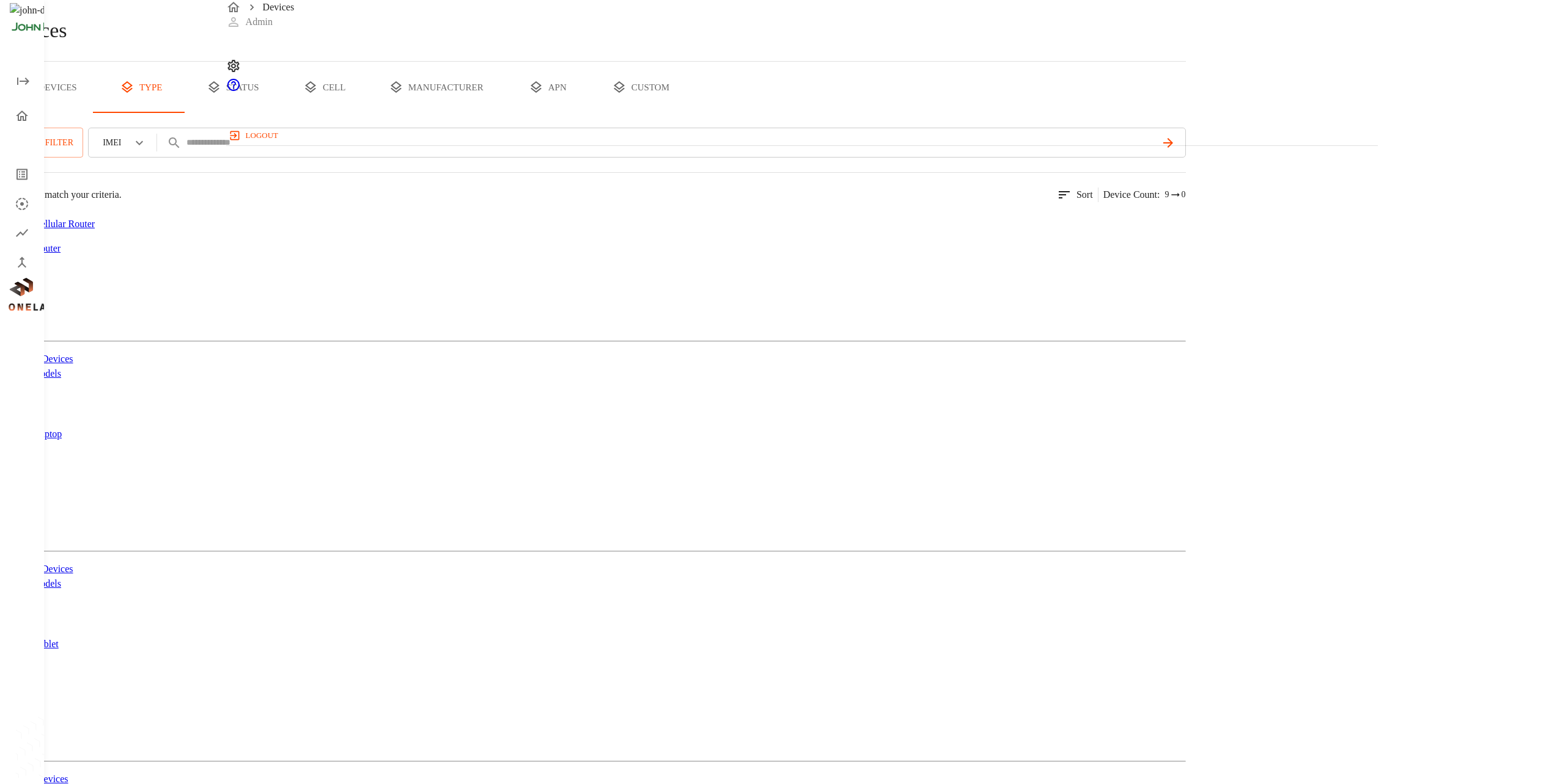
click at [95, 232] on img at bounding box center [60, 224] width 70 height 15
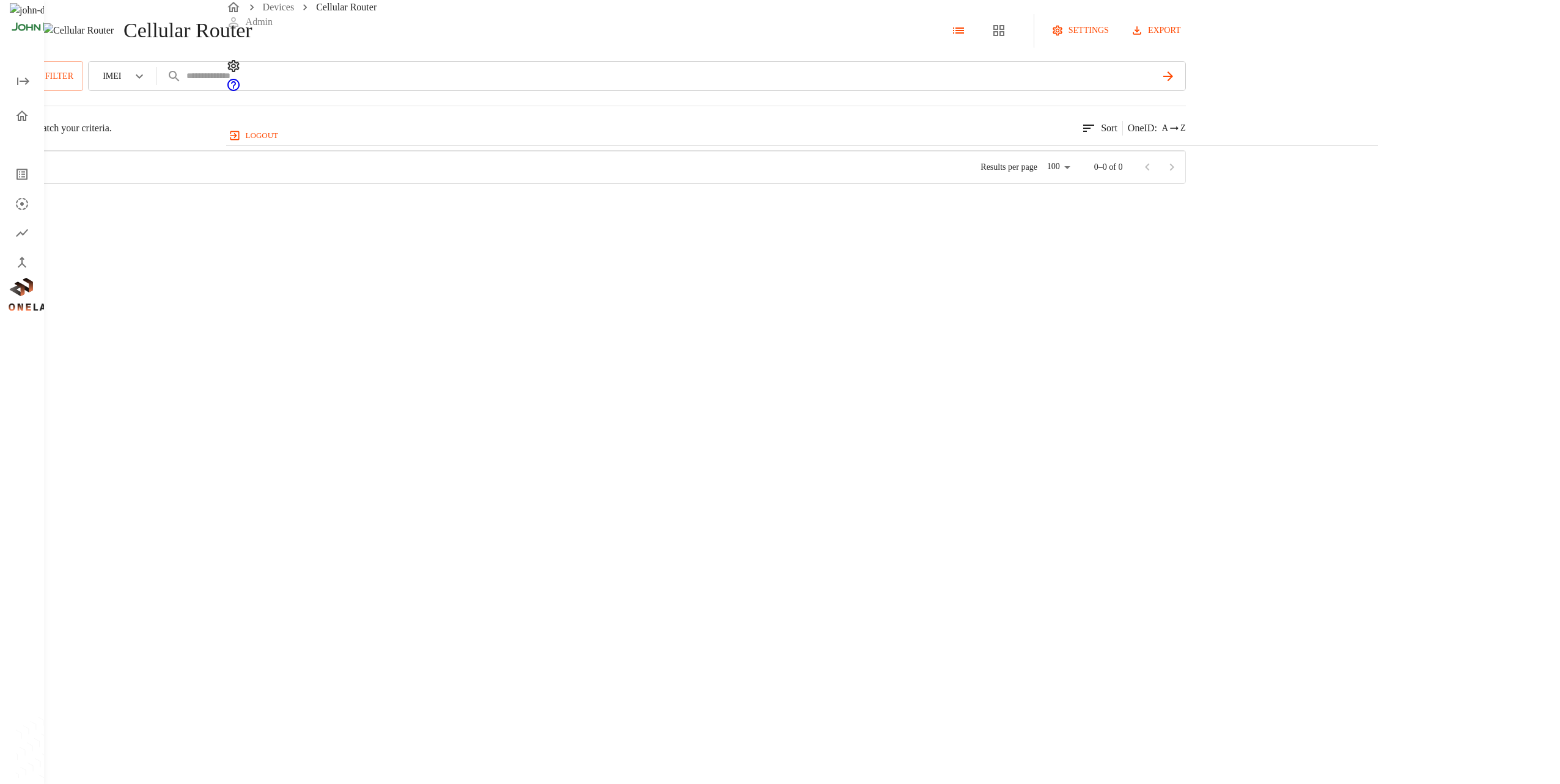
scroll to position [467, 1141]
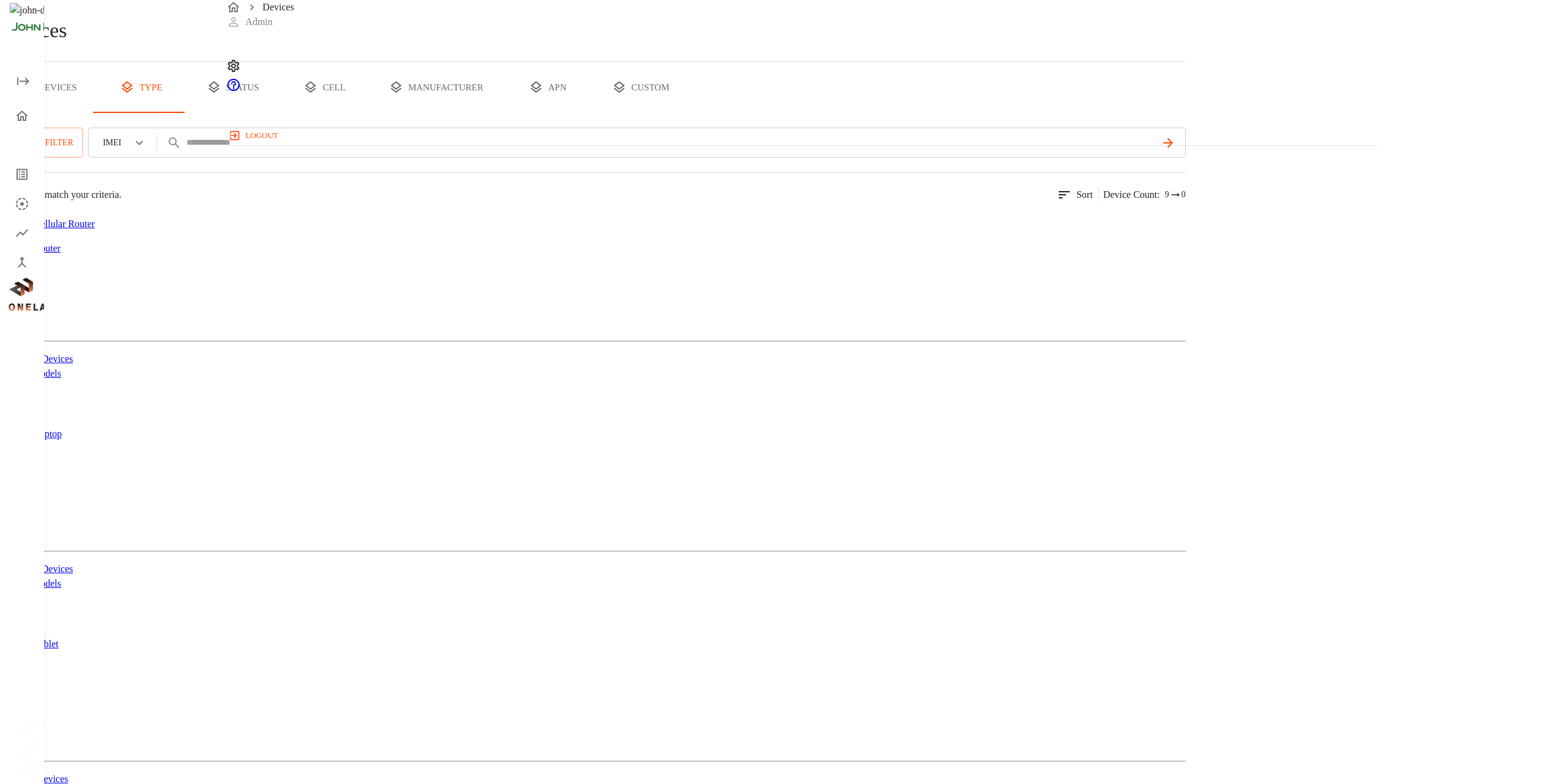
click at [95, 232] on figure at bounding box center [60, 224] width 70 height 15
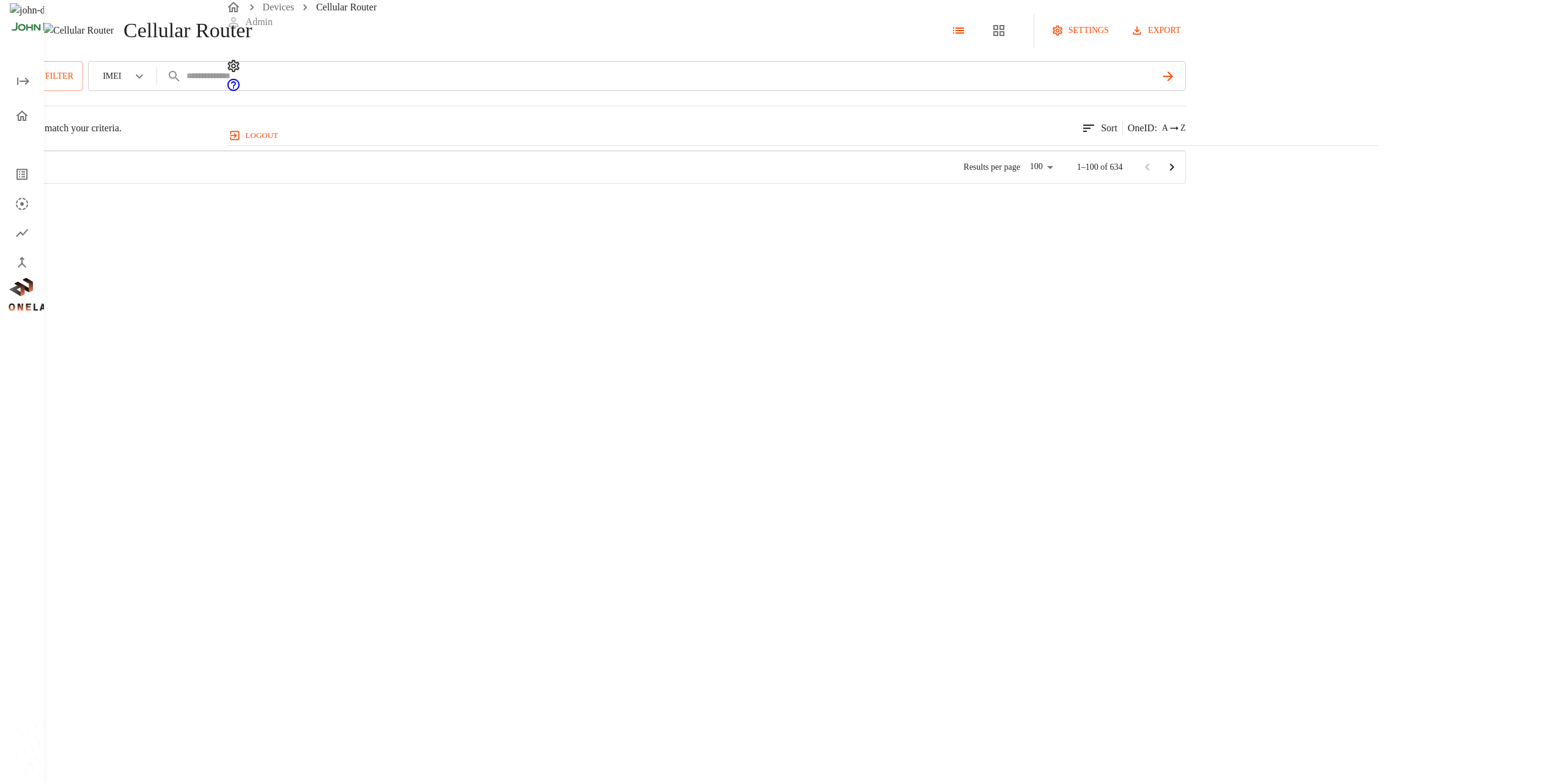
scroll to position [3956, 0]
drag, startPoint x: 1465, startPoint y: 416, endPoint x: 1471, endPoint y: 408, distance: 10.0
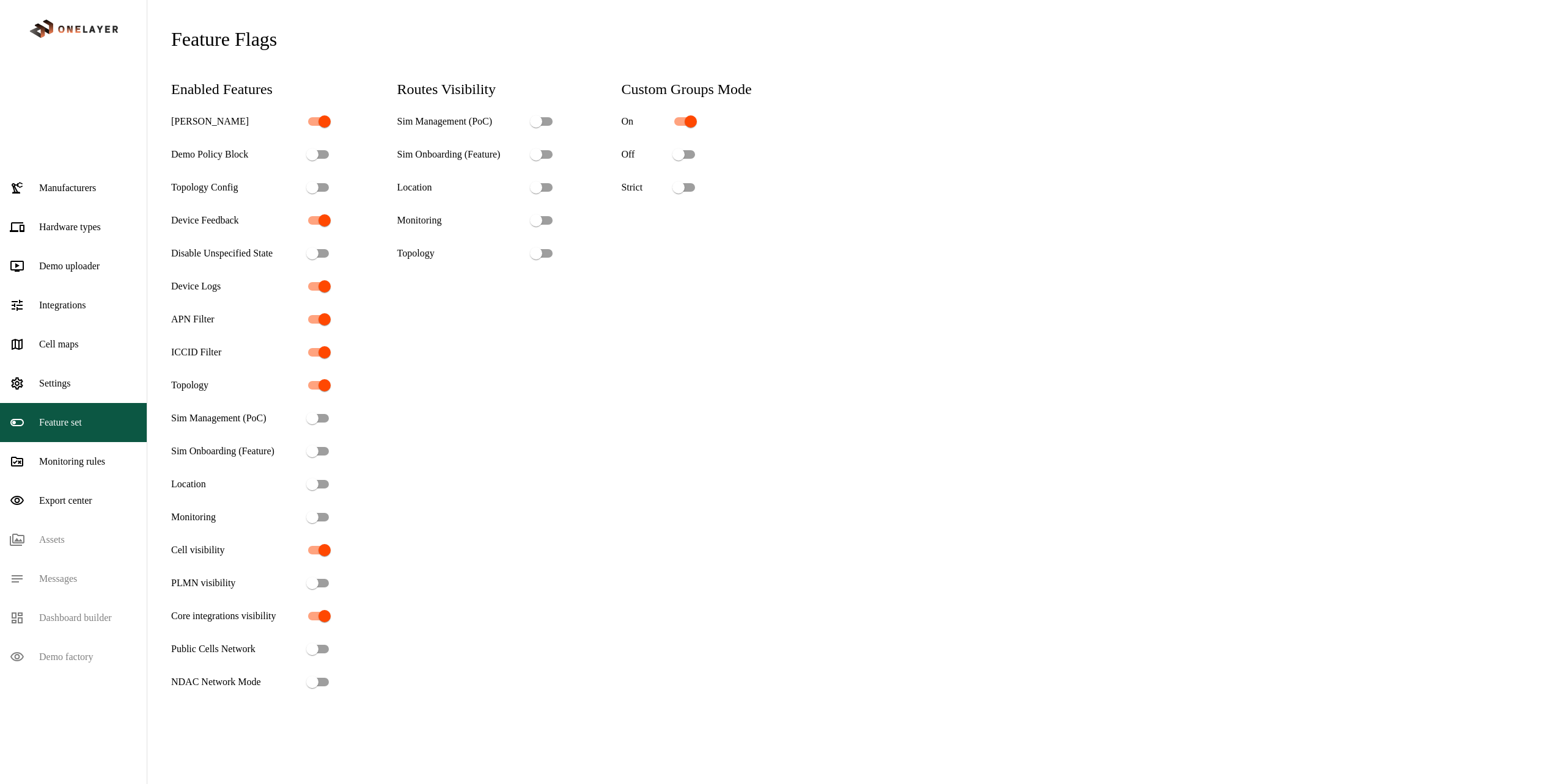
click at [66, 25] on icon at bounding box center [88, 29] width 60 height 8
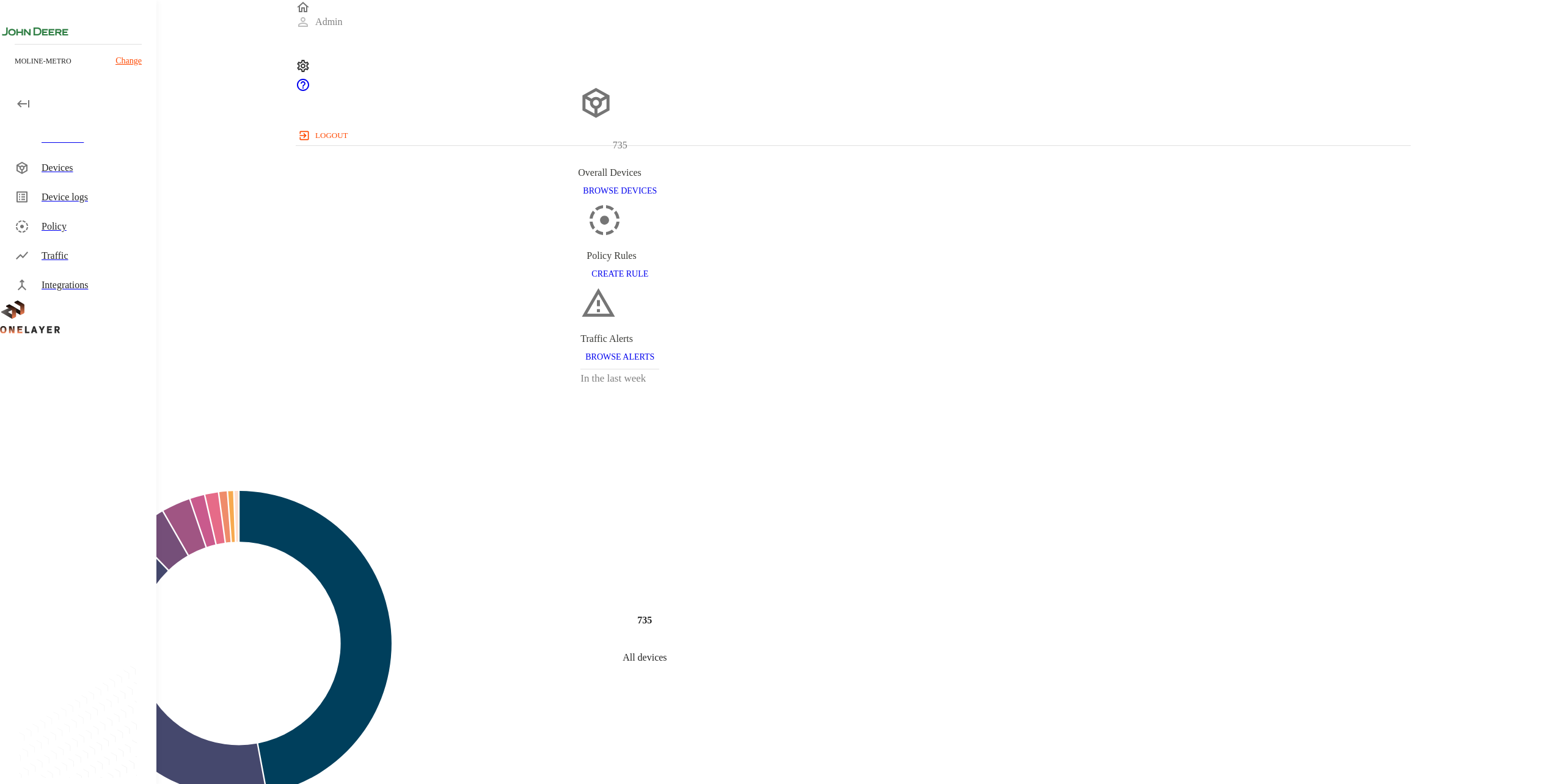
click at [116, 165] on div "Devices" at bounding box center [94, 168] width 105 height 15
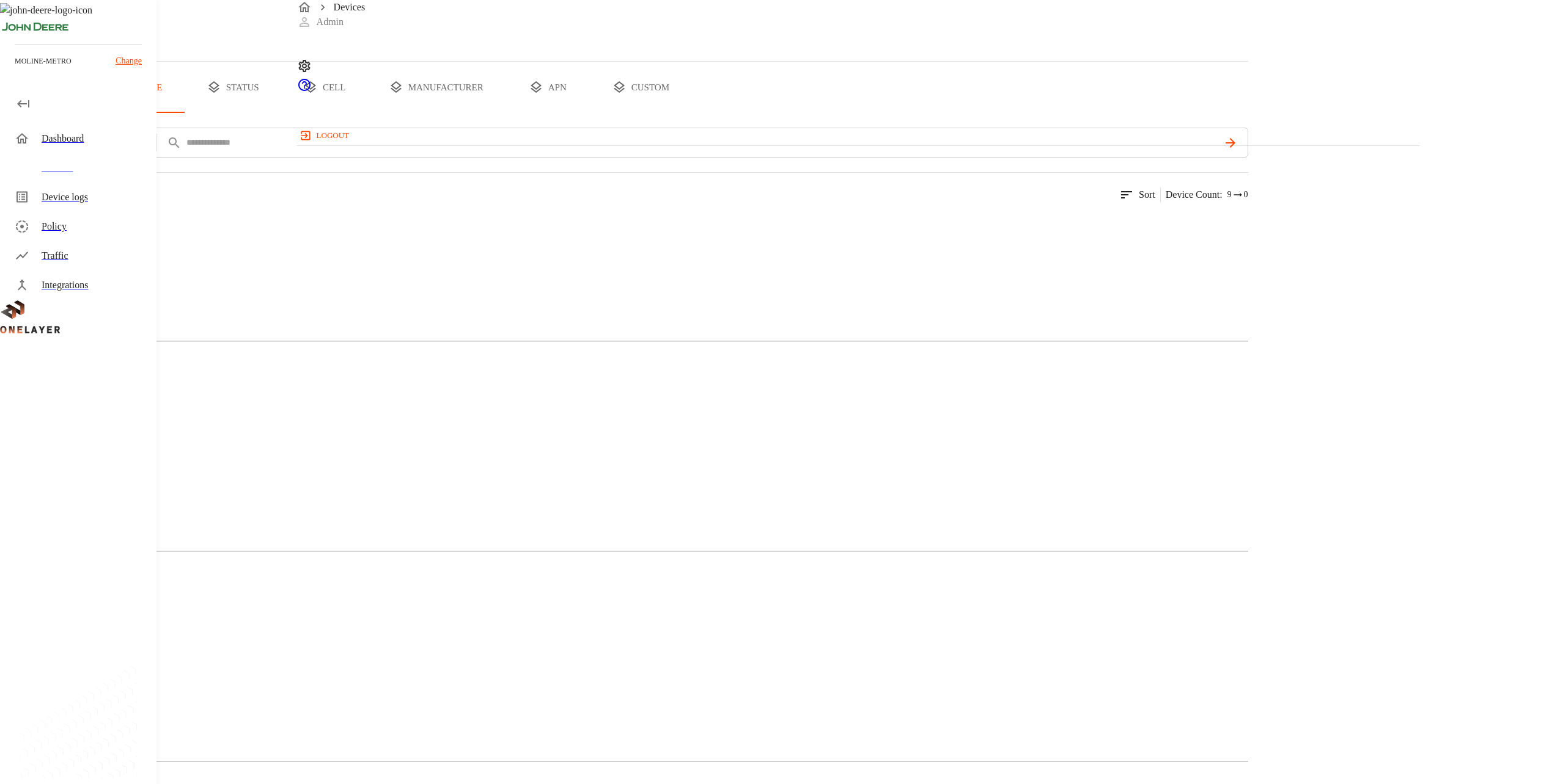
click at [95, 232] on img at bounding box center [60, 224] width 70 height 15
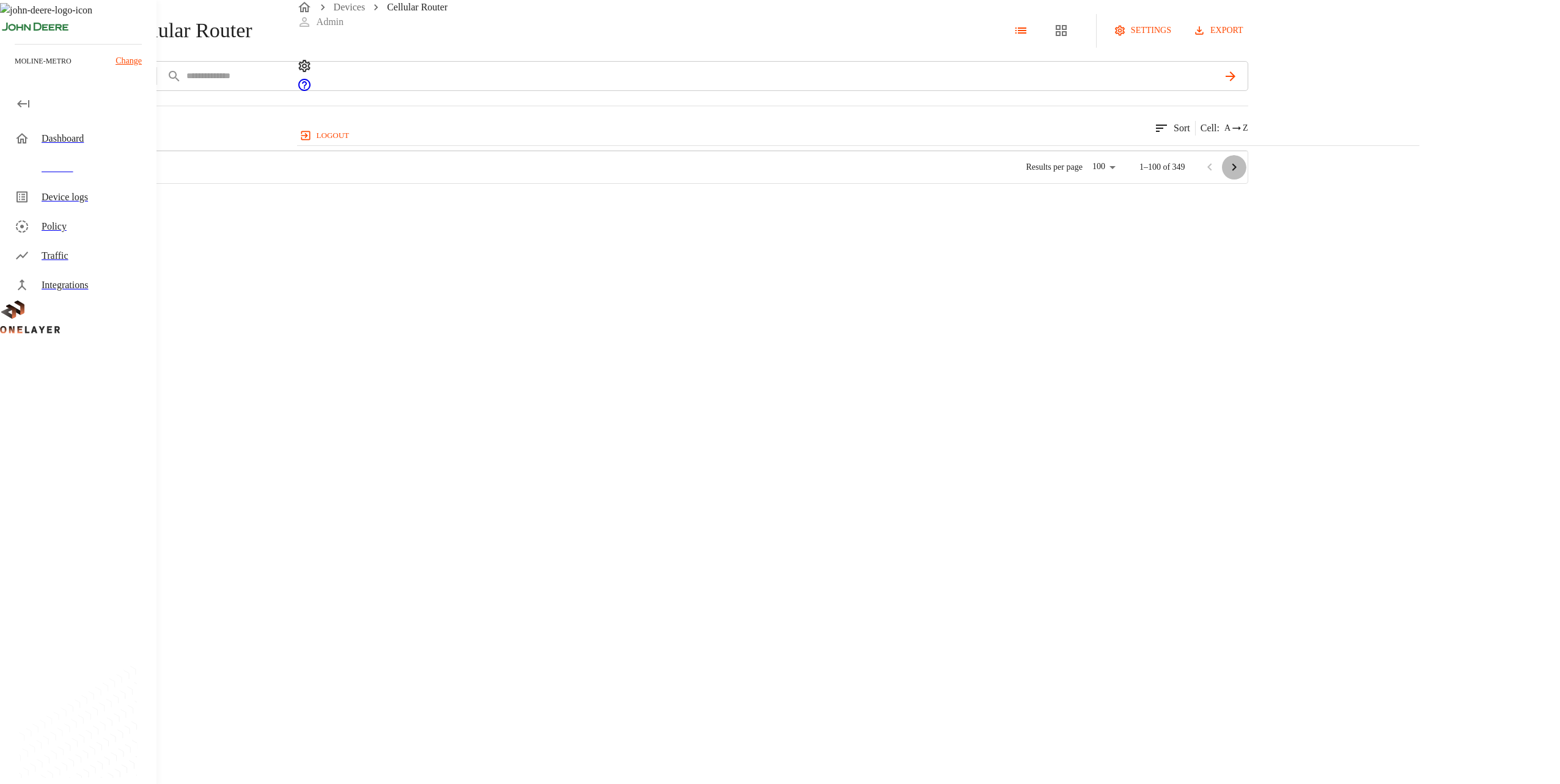
click at [1241, 175] on icon "Go to next page" at bounding box center [1234, 168] width 15 height 15
click at [1236, 171] on icon "Go to next page" at bounding box center [1234, 168] width 4 height 7
